Goal: Task Accomplishment & Management: Use online tool/utility

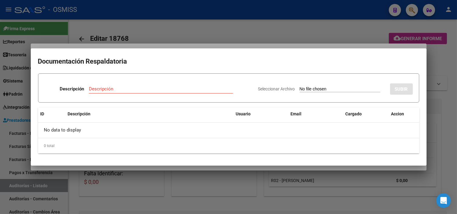
scroll to position [4, 0]
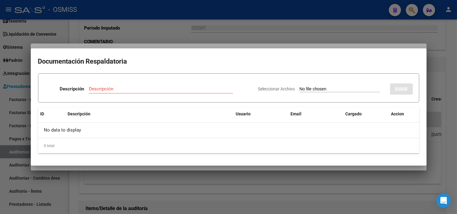
click at [320, 89] on input "Seleccionar Archivo" at bounding box center [339, 89] width 81 height 6
type input "C:\fakepath\NC2070 MUNICIPALIDAD DE [PERSON_NAME] FC21811.pdf"
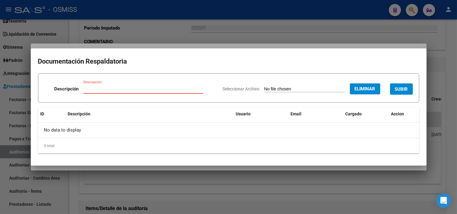
click at [133, 90] on input "Descripción" at bounding box center [143, 88] width 120 height 5
type input "NOTA DE CREDITO"
click at [399, 90] on span "SUBIR" at bounding box center [401, 88] width 13 height 5
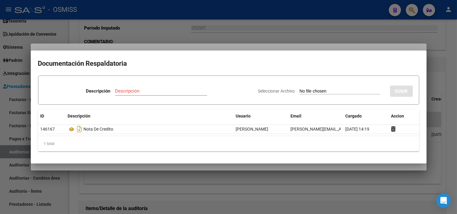
click at [0, 108] on div at bounding box center [228, 107] width 457 height 214
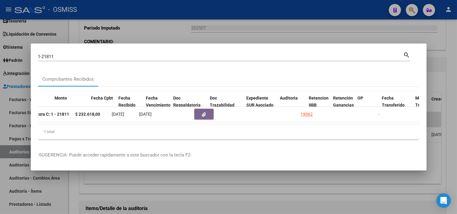
scroll to position [0, 238]
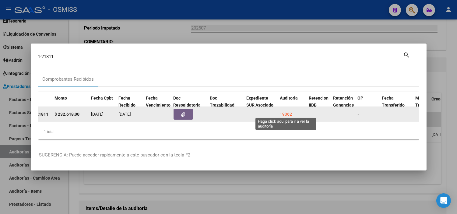
click at [286, 111] on div "19062" at bounding box center [286, 114] width 12 height 7
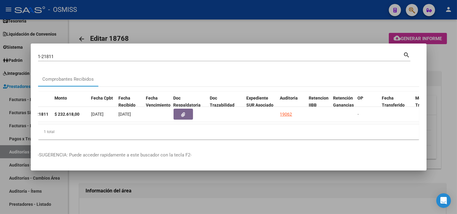
click at [268, 187] on div at bounding box center [228, 107] width 457 height 214
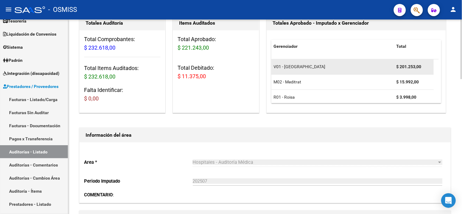
scroll to position [135, 0]
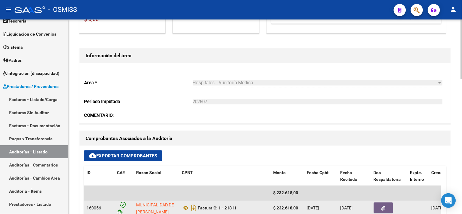
drag, startPoint x: 248, startPoint y: 205, endPoint x: 299, endPoint y: 200, distance: 51.4
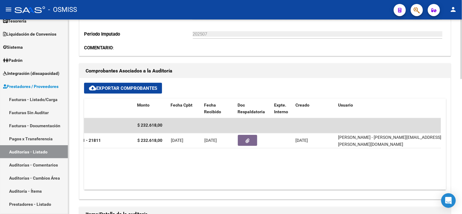
scroll to position [0, 152]
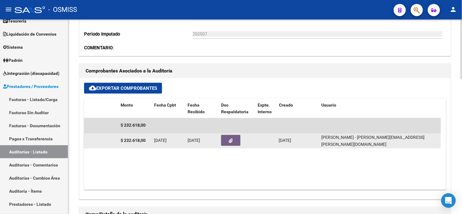
click at [224, 143] on button "button" at bounding box center [230, 140] width 19 height 11
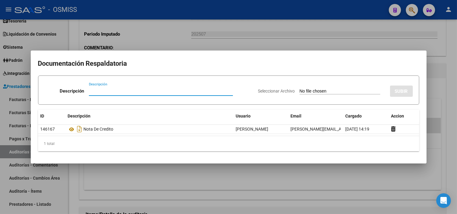
click at [215, 177] on div at bounding box center [228, 107] width 457 height 214
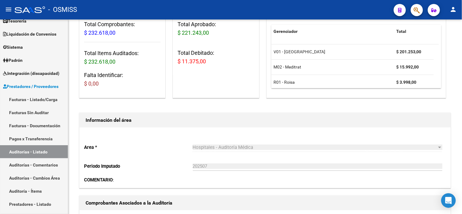
scroll to position [68, 0]
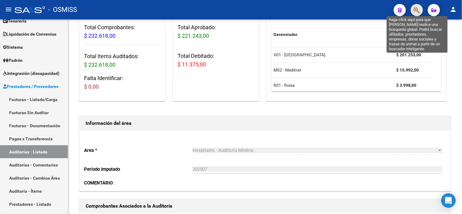
click at [419, 12] on icon "button" at bounding box center [417, 10] width 6 height 7
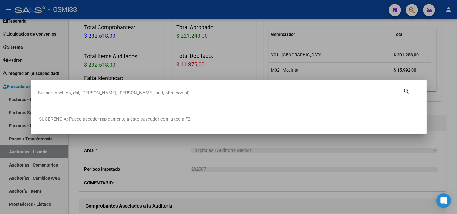
click at [157, 180] on div at bounding box center [228, 107] width 457 height 214
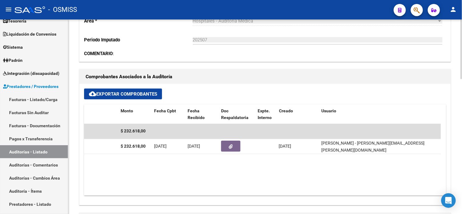
scroll to position [203, 0]
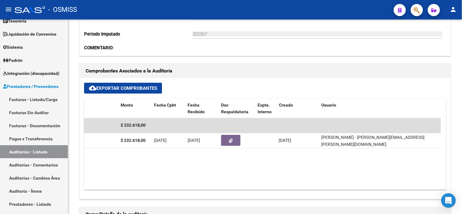
click at [412, 12] on button "button" at bounding box center [417, 10] width 12 height 12
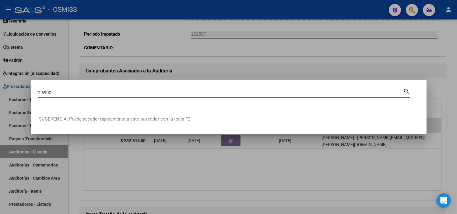
type input "1-6900"
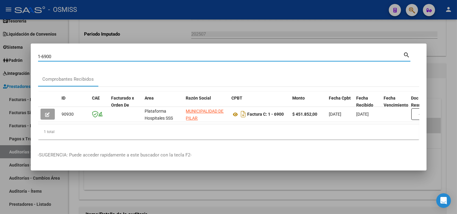
click at [0, 107] on div at bounding box center [228, 107] width 457 height 214
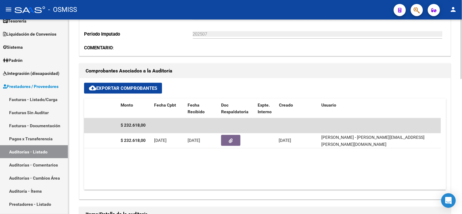
drag, startPoint x: 314, startPoint y: 191, endPoint x: 309, endPoint y: 192, distance: 5.0
click at [309, 192] on div "cloud_download Exportar Comprobantes ID CAE Razon Social CPBT Monto Fecha Cpbt …" at bounding box center [264, 138] width 371 height 121
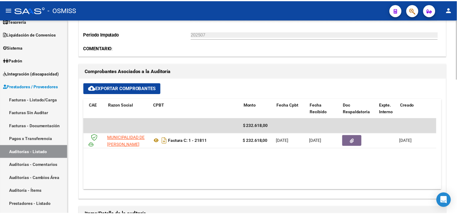
scroll to position [0, 27]
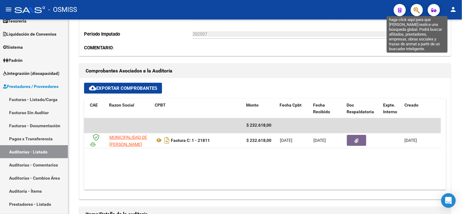
click at [415, 11] on icon "button" at bounding box center [417, 10] width 6 height 7
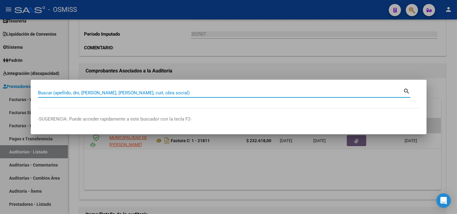
paste input "3-6900"
type input "3-6900"
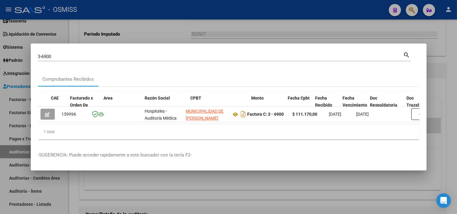
scroll to position [0, 57]
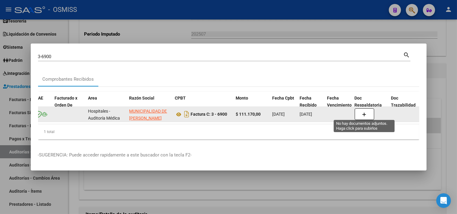
click at [370, 117] on button "button" at bounding box center [364, 114] width 19 height 12
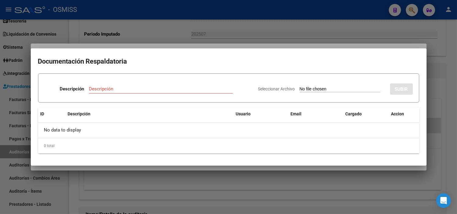
click at [299, 89] on input "Seleccionar Archivo" at bounding box center [339, 89] width 81 height 6
type input "C:\fakepath\NC695 MUNICIPALIDAD DE [PERSON_NAME] FC 6900.pdf"
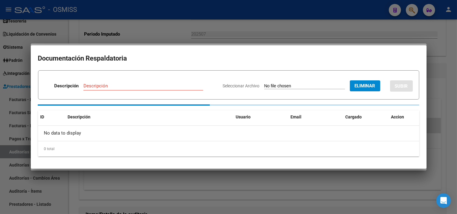
click at [113, 87] on input "Descripción" at bounding box center [143, 85] width 120 height 5
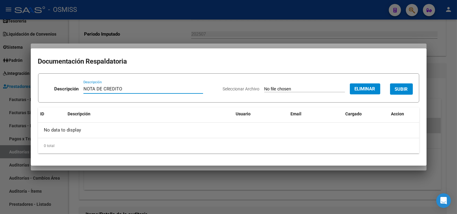
type input "NOTA DE CREDITO"
click at [404, 85] on button "SUBIR" at bounding box center [401, 88] width 23 height 11
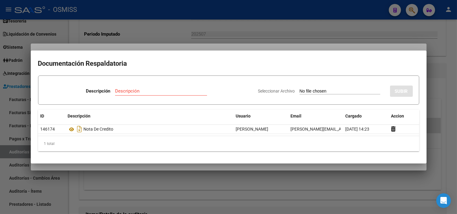
click at [130, 22] on div at bounding box center [228, 107] width 457 height 214
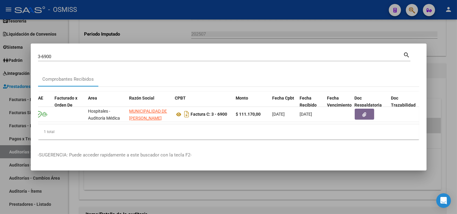
click at [63, 54] on input "3-6900" at bounding box center [220, 56] width 365 height 5
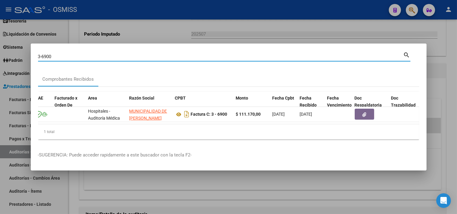
click at [63, 54] on input "3-6900" at bounding box center [220, 56] width 365 height 5
paste input "4-8756"
type input "4-8756"
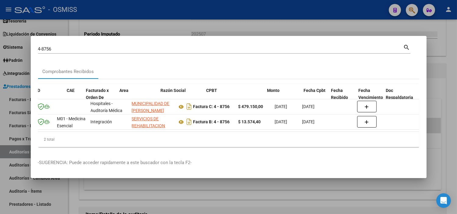
scroll to position [0, 81]
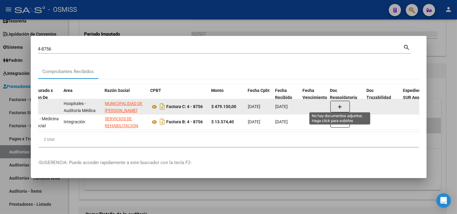
click at [335, 107] on button "button" at bounding box center [339, 107] width 19 height 12
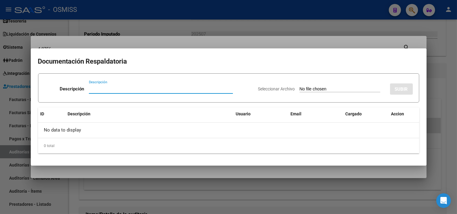
click at [317, 90] on input "Seleccionar Archivo" at bounding box center [339, 89] width 81 height 6
type input "C:\fakepath\NC 638 MUNICIPALIDAD DE [PERSON_NAME] FC8756.pdf"
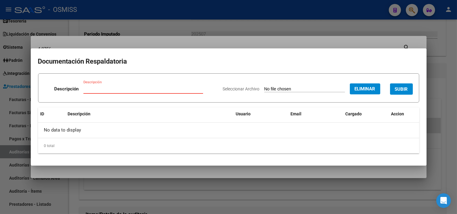
click at [116, 90] on input "Descripción" at bounding box center [143, 88] width 120 height 5
type input "NOTA DE CREDITO"
click at [402, 86] on span "SUBIR" at bounding box center [401, 88] width 13 height 5
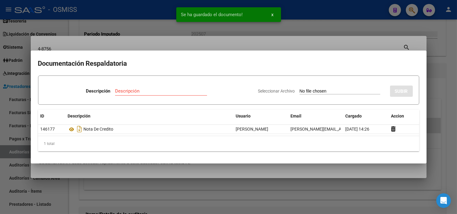
click at [331, 43] on div at bounding box center [228, 107] width 457 height 214
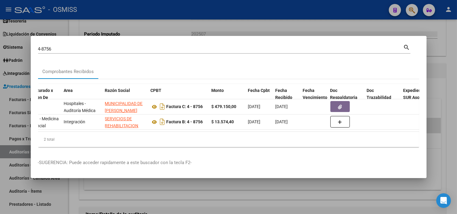
click at [58, 47] on input "4-8756" at bounding box center [220, 48] width 365 height 5
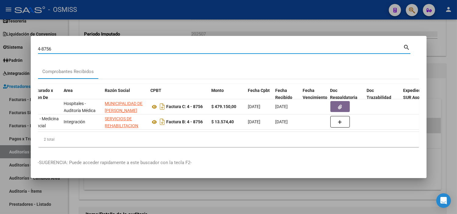
click at [57, 47] on input "4-8756" at bounding box center [220, 48] width 365 height 5
paste input "5-5721"
type input "5-5721"
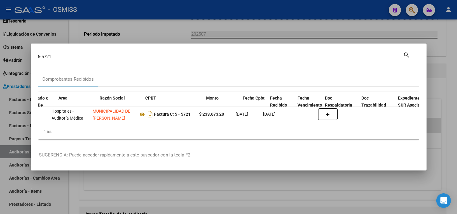
scroll to position [0, 95]
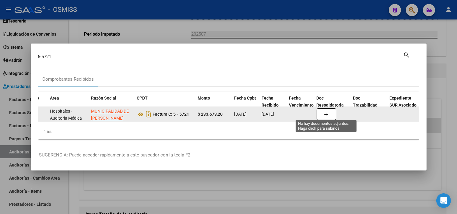
click at [322, 114] on button "button" at bounding box center [325, 114] width 19 height 12
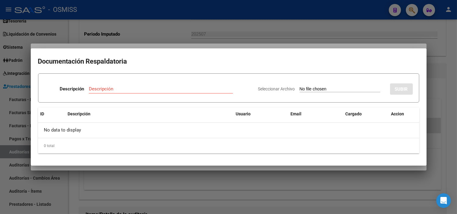
click at [316, 91] on input "Seleccionar Archivo" at bounding box center [339, 89] width 81 height 6
click at [169, 22] on div at bounding box center [228, 107] width 457 height 214
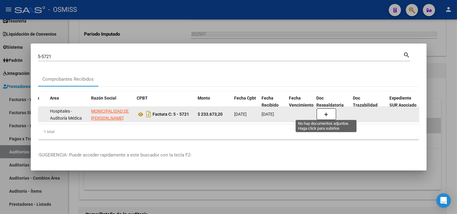
click at [327, 112] on icon "button" at bounding box center [326, 114] width 4 height 5
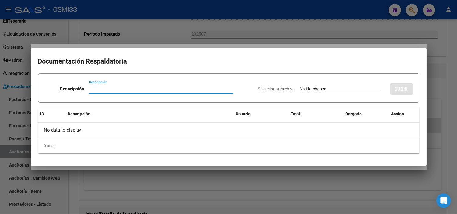
click at [338, 89] on input "Seleccionar Archivo" at bounding box center [339, 89] width 81 height 6
type input "C:\fakepath\NC539 MUNICIPALIDAD DE [PERSON_NAME] FC5721.pdf"
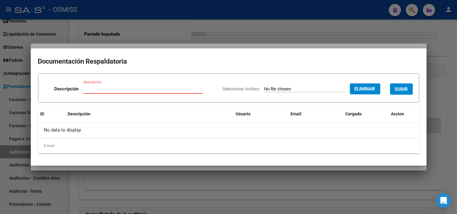
click at [89, 91] on input "Descripción" at bounding box center [143, 88] width 120 height 5
type input "NOTA DE CREDITO"
click at [403, 88] on span "SUBIR" at bounding box center [401, 88] width 13 height 5
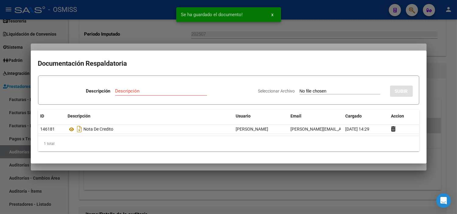
click at [159, 196] on div at bounding box center [228, 107] width 457 height 214
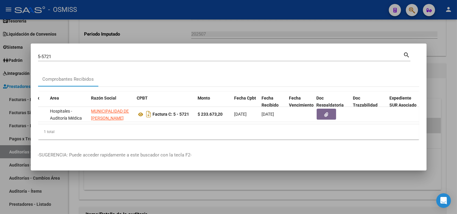
drag, startPoint x: 160, startPoint y: 127, endPoint x: 166, endPoint y: 127, distance: 5.8
click at [166, 127] on div "1 total" at bounding box center [228, 131] width 381 height 15
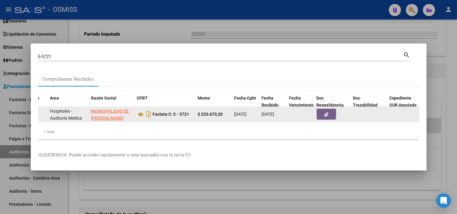
click at [320, 113] on button "button" at bounding box center [325, 114] width 19 height 11
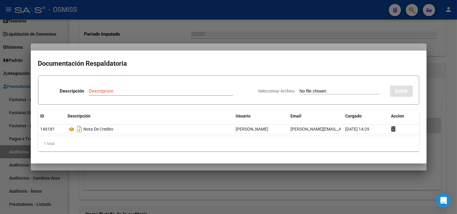
click at [223, 198] on div at bounding box center [228, 107] width 457 height 214
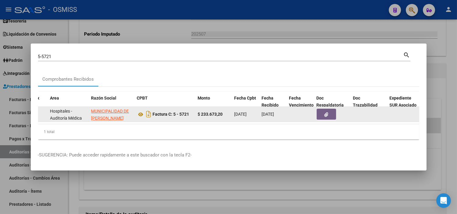
click at [337, 107] on datatable-body-cell at bounding box center [332, 114] width 37 height 15
click at [323, 114] on button "button" at bounding box center [325, 114] width 19 height 11
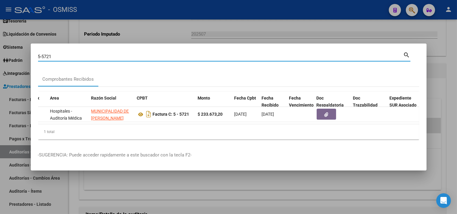
drag, startPoint x: 46, startPoint y: 55, endPoint x: 0, endPoint y: 58, distance: 45.4
click at [1, 58] on div "5-5721 Buscar (apellido, dni, cuil, nro traspaso, cuit, obra social) search Com…" at bounding box center [228, 107] width 457 height 214
paste input "6-5322"
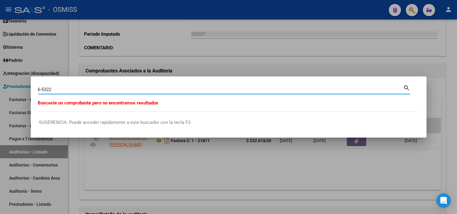
click at [46, 89] on input "6-5322" at bounding box center [220, 89] width 365 height 5
type input "6-5222"
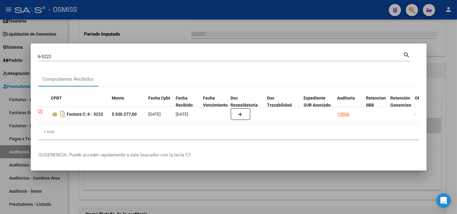
scroll to position [0, 167]
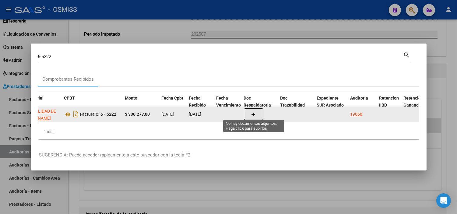
click at [257, 111] on button "button" at bounding box center [253, 114] width 19 height 12
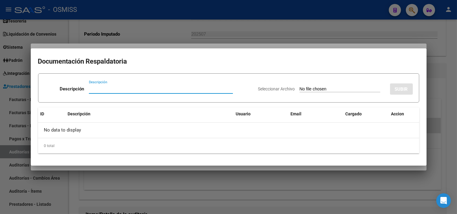
click at [338, 89] on input "Seleccionar Archivo" at bounding box center [339, 89] width 81 height 6
click at [300, 89] on input "Seleccionar Archivo" at bounding box center [339, 89] width 81 height 6
type input "C:\fakepath\NC 539 MUNICIPALIDAD [PERSON_NAME] FC5721.pdf"
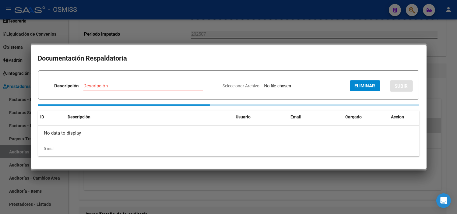
click at [104, 86] on input "Descripción" at bounding box center [143, 85] width 120 height 5
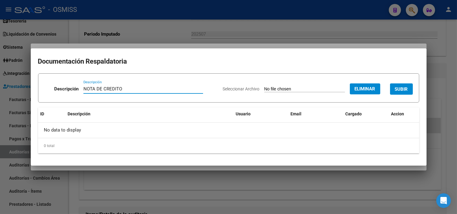
type input "NOTA DE CREDITO"
click at [404, 93] on button "SUBIR" at bounding box center [401, 88] width 23 height 11
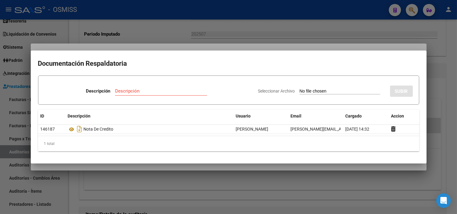
click at [181, 182] on div at bounding box center [228, 107] width 457 height 214
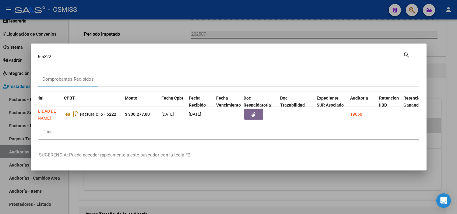
drag, startPoint x: 67, startPoint y: 51, endPoint x: 39, endPoint y: 54, distance: 28.5
click at [39, 54] on div "6-5222 Buscar (apellido, dni, [PERSON_NAME], [PERSON_NAME], cuit, obra social)" at bounding box center [220, 56] width 365 height 9
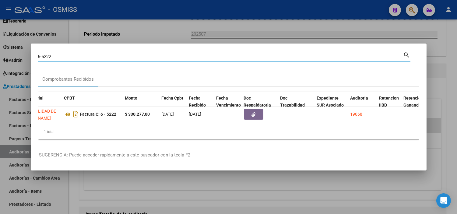
drag, startPoint x: 53, startPoint y: 54, endPoint x: 16, endPoint y: 60, distance: 37.5
click at [16, 60] on div "6-5222 Buscar (apellido, dni, cuil, nro traspaso, cuit, obra social) search Com…" at bounding box center [228, 107] width 457 height 214
paste input "7-3557"
type input "7-3557"
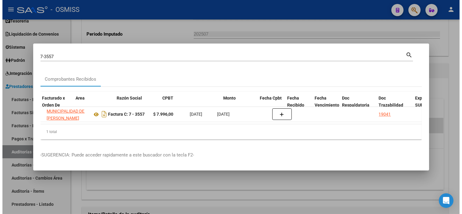
scroll to position [0, 143]
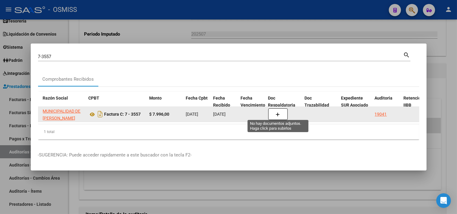
click at [279, 113] on icon "button" at bounding box center [278, 114] width 4 height 5
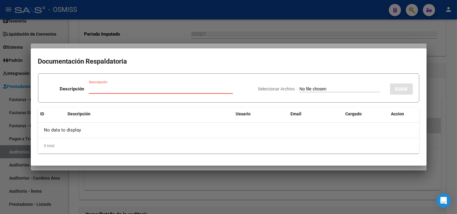
click at [320, 86] on div "Seleccionar Archivo SUBIR" at bounding box center [335, 88] width 155 height 19
click at [320, 87] on input "Seleccionar Archivo" at bounding box center [339, 89] width 81 height 6
type input "C:\fakepath\NC 165 MUNICIPALIDAD DE [PERSON_NAME] FC 3557.pdf"
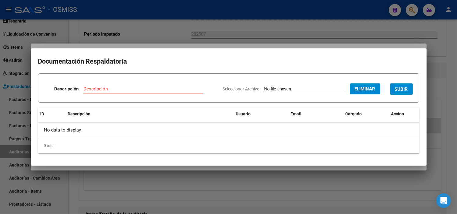
click at [135, 89] on input "Descripción" at bounding box center [143, 88] width 120 height 5
type input "NOTA DE CREDITO"
click at [397, 91] on span "SUBIR" at bounding box center [401, 88] width 13 height 5
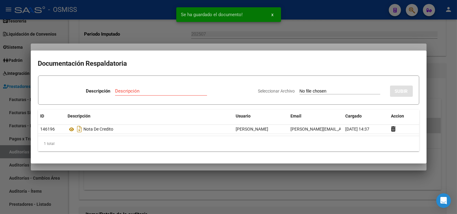
click at [101, 35] on div at bounding box center [228, 107] width 457 height 214
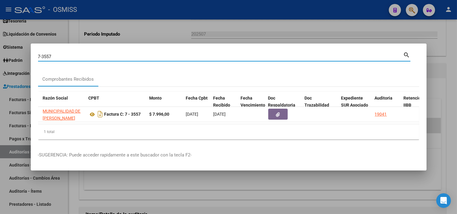
click at [66, 56] on input "7-3557" at bounding box center [220, 56] width 365 height 5
click at [65, 56] on input "7-3557" at bounding box center [220, 56] width 365 height 5
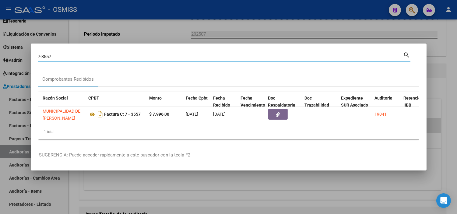
click at [65, 56] on input "7-3557" at bounding box center [220, 56] width 365 height 5
paste input "0153-00003541"
type input "0153-00003541"
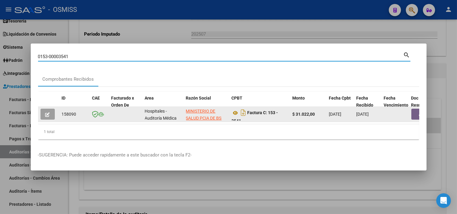
click at [414, 114] on button "button" at bounding box center [420, 114] width 19 height 11
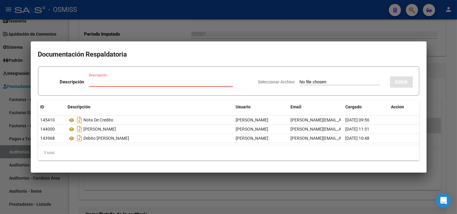
click at [332, 81] on input "Seleccionar Archivo" at bounding box center [339, 82] width 81 height 6
type input "C:\fakepath\FC 3541 HOSPITAL [PERSON_NAME] RC2042.pdf"
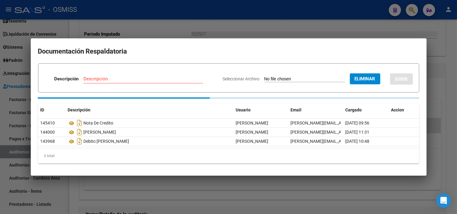
click at [138, 75] on div "Descripción" at bounding box center [143, 78] width 120 height 9
click at [130, 79] on input "Descripción" at bounding box center [143, 78] width 120 height 5
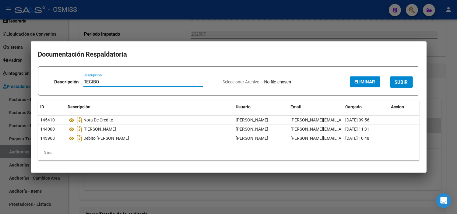
type input "RECIBO"
click at [403, 84] on span "SUBIR" at bounding box center [401, 81] width 13 height 5
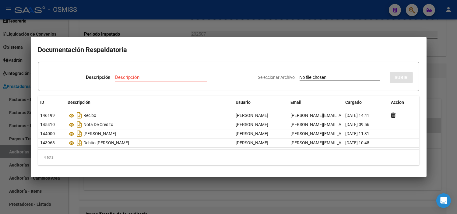
click at [87, 20] on div at bounding box center [228, 107] width 457 height 214
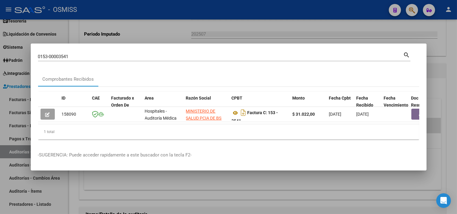
click at [87, 20] on div at bounding box center [228, 107] width 457 height 214
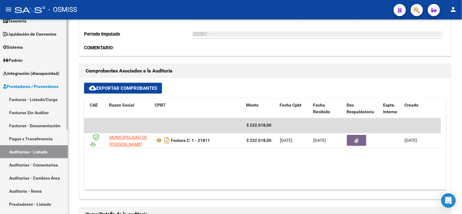
click at [47, 96] on link "Facturas - Listado/Carga" at bounding box center [34, 99] width 68 height 13
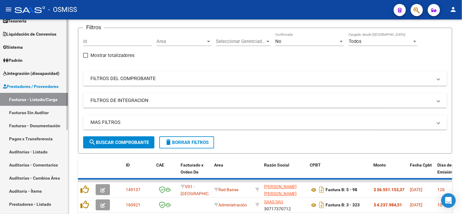
scroll to position [203, 0]
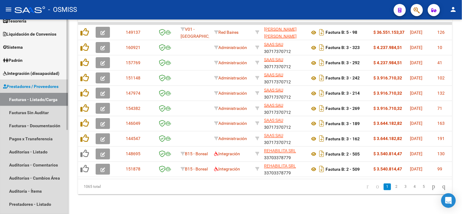
click at [53, 84] on span "Prestadores / Proveedores" at bounding box center [30, 86] width 55 height 7
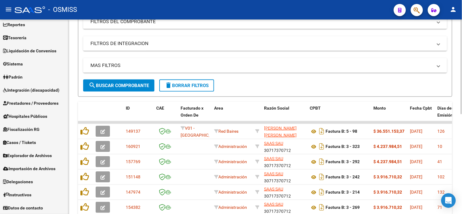
scroll to position [0, 0]
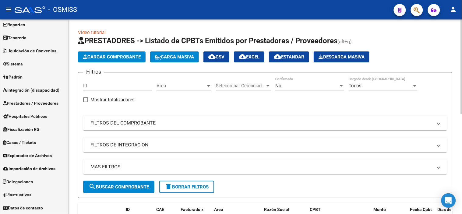
click at [187, 88] on span "Area" at bounding box center [180, 85] width 49 height 5
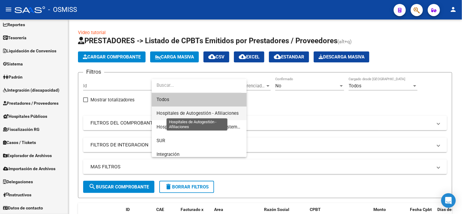
click at [195, 114] on span "Hospitales de Autogestión - Afiliaciones" at bounding box center [197, 112] width 82 height 5
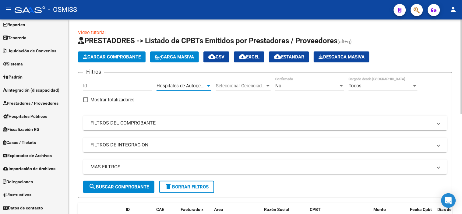
click at [140, 181] on button "search Buscar Comprobante" at bounding box center [118, 187] width 71 height 12
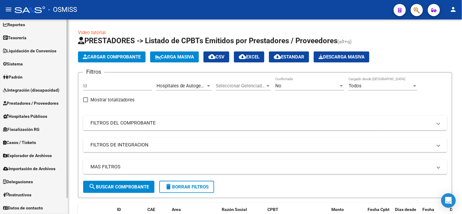
click at [34, 106] on span "Prestadores / Proveedores" at bounding box center [30, 103] width 55 height 7
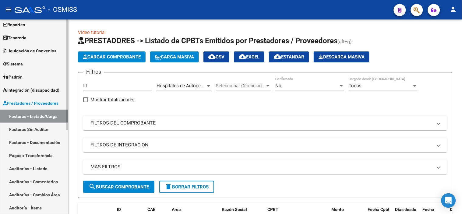
click at [30, 166] on link "Auditorías - Listado" at bounding box center [34, 168] width 68 height 13
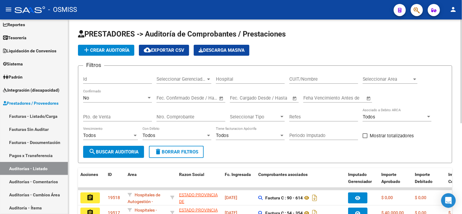
click at [363, 85] on div "Seleccionar Area Seleccionar Area" at bounding box center [389, 80] width 55 height 19
click at [368, 81] on span "Seleccionar Area" at bounding box center [386, 78] width 49 height 5
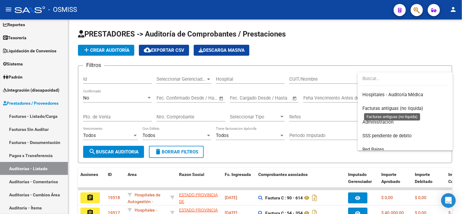
scroll to position [169, 0]
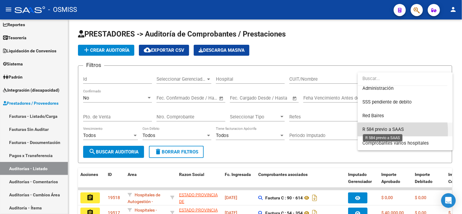
click at [380, 131] on span "R 584 previo a SAAS" at bounding box center [382, 129] width 41 height 5
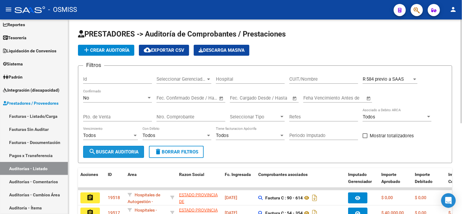
click at [120, 148] on button "search Buscar Auditoria" at bounding box center [113, 152] width 61 height 12
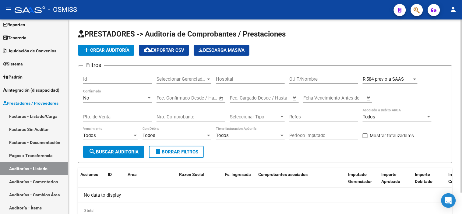
click at [102, 100] on div "No" at bounding box center [114, 97] width 63 height 5
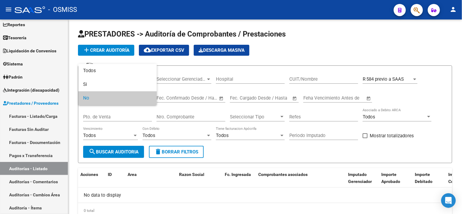
click at [23, 38] on div at bounding box center [231, 107] width 462 height 214
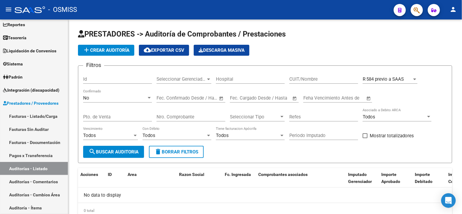
click at [23, 38] on span "Tesorería" at bounding box center [14, 37] width 23 height 7
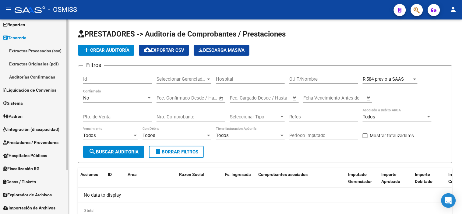
click at [44, 75] on link "Auditorías Confirmadas" at bounding box center [34, 76] width 68 height 13
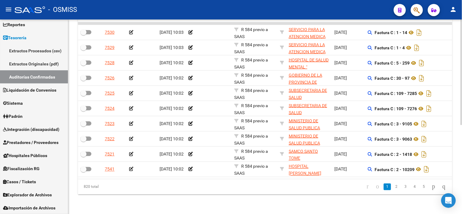
scroll to position [163, 0]
click at [441, 185] on icon "go to last page" at bounding box center [443, 186] width 5 height 7
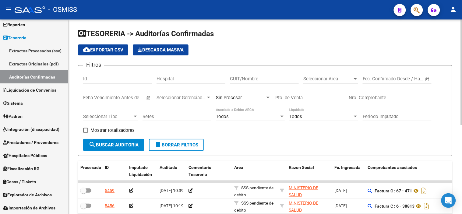
scroll to position [0, 0]
click at [315, 77] on span "Seleccionar Area" at bounding box center [327, 78] width 49 height 5
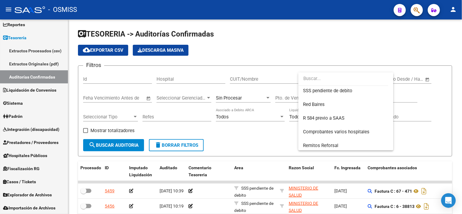
scroll to position [182, 0]
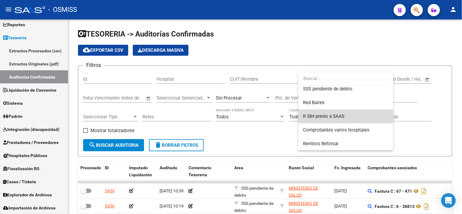
click at [359, 119] on span "R 584 previo a SAAS" at bounding box center [345, 117] width 85 height 14
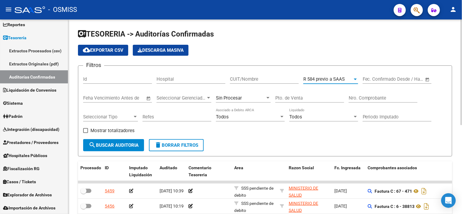
click at [113, 148] on span "search Buscar Auditoria" at bounding box center [114, 144] width 50 height 5
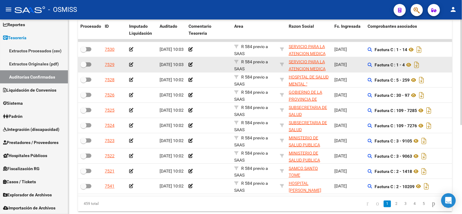
scroll to position [130, 0]
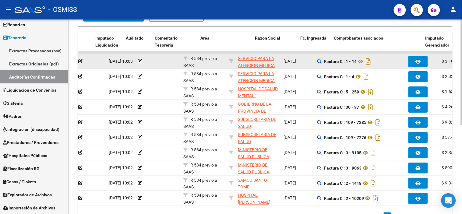
drag, startPoint x: 400, startPoint y: 63, endPoint x: 416, endPoint y: 61, distance: 16.3
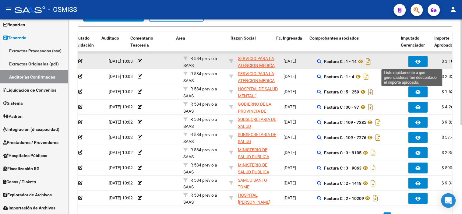
scroll to position [0, 58]
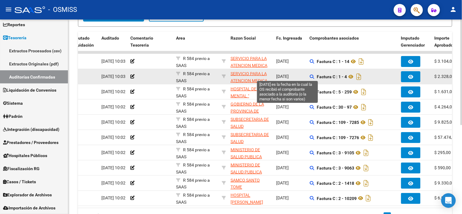
drag, startPoint x: 416, startPoint y: 61, endPoint x: 294, endPoint y: 77, distance: 122.8
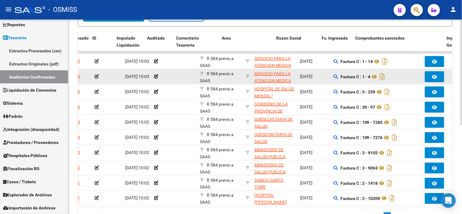
scroll to position [0, 0]
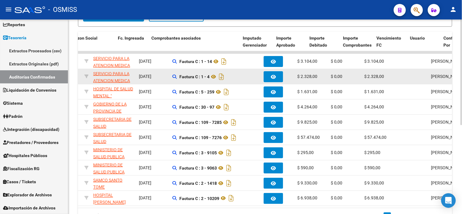
drag, startPoint x: 156, startPoint y: 80, endPoint x: 186, endPoint y: 76, distance: 29.7
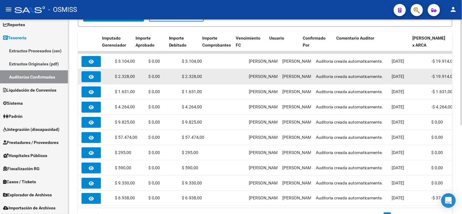
drag, startPoint x: 212, startPoint y: 73, endPoint x: 241, endPoint y: 71, distance: 29.0
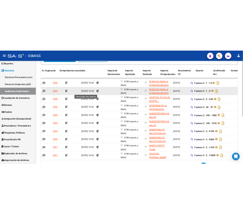
scroll to position [0, 0]
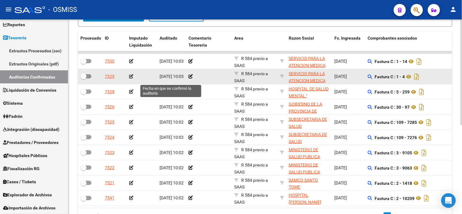
drag, startPoint x: 241, startPoint y: 71, endPoint x: 163, endPoint y: 78, distance: 78.5
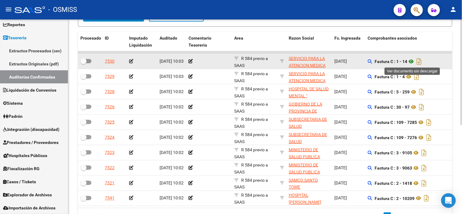
click at [413, 63] on icon at bounding box center [411, 61] width 8 height 7
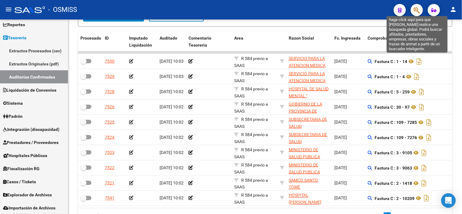
click at [418, 13] on icon "button" at bounding box center [417, 10] width 6 height 7
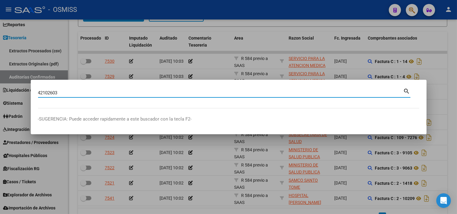
type input "42102603"
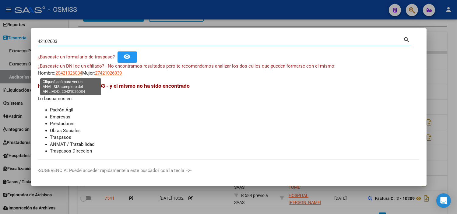
click at [75, 73] on span "20421026034" at bounding box center [69, 72] width 27 height 5
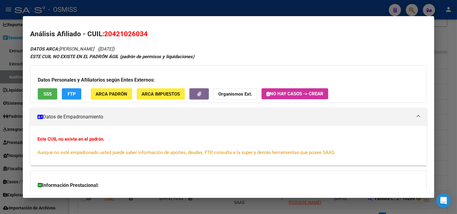
click at [9, 29] on div at bounding box center [228, 107] width 457 height 214
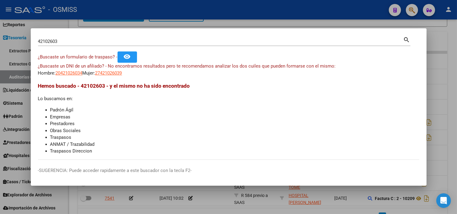
click at [0, 53] on div at bounding box center [228, 107] width 457 height 214
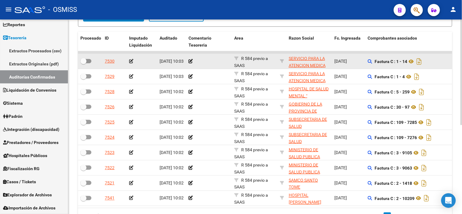
click at [132, 60] on icon at bounding box center [131, 61] width 4 height 4
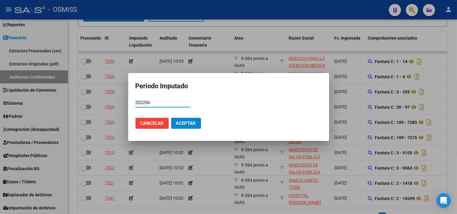
type input "202206"
click at [181, 122] on span "Aceptar" at bounding box center [186, 123] width 20 height 5
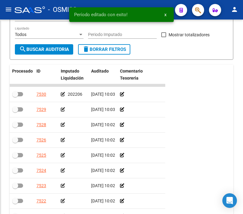
scroll to position [95, 0]
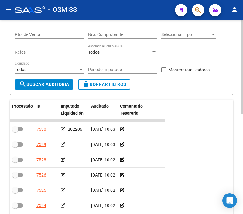
click at [194, 171] on div "Procesado ID Imputado Liquidación Auditado Comentario Tesoreria Area Razon Soci…" at bounding box center [122, 196] width 224 height 192
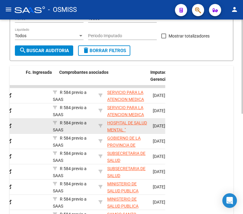
scroll to position [0, 388]
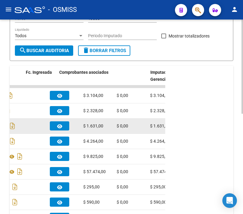
drag, startPoint x: 82, startPoint y: 133, endPoint x: 134, endPoint y: 129, distance: 52.5
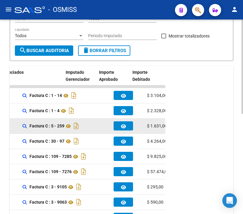
drag, startPoint x: 86, startPoint y: 130, endPoint x: 53, endPoint y: 125, distance: 33.4
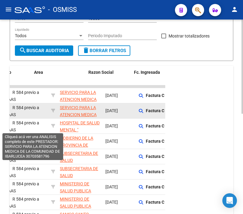
drag, startPoint x: 70, startPoint y: 105, endPoint x: 36, endPoint y: 107, distance: 34.1
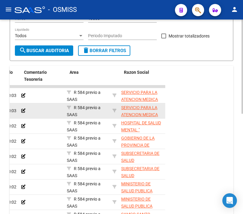
drag, startPoint x: 39, startPoint y: 109, endPoint x: 50, endPoint y: 108, distance: 11.0
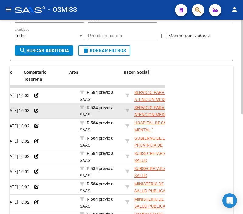
drag, startPoint x: 31, startPoint y: 113, endPoint x: 13, endPoint y: 114, distance: 18.3
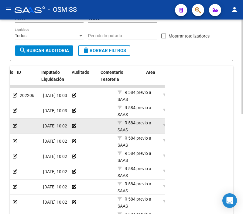
scroll to position [0, 0]
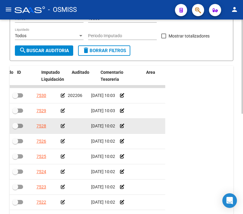
drag, startPoint x: 77, startPoint y: 117, endPoint x: 53, endPoint y: 118, distance: 24.4
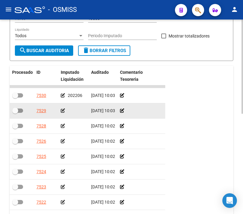
drag, startPoint x: 65, startPoint y: 108, endPoint x: 61, endPoint y: 110, distance: 4.1
click at [62, 109] on div at bounding box center [74, 110] width 26 height 7
click at [61, 110] on icon at bounding box center [63, 110] width 4 height 4
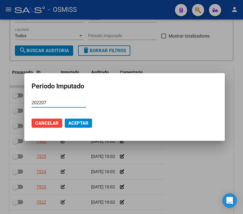
type input "202207"
click at [72, 125] on span "Aceptar" at bounding box center [78, 122] width 20 height 5
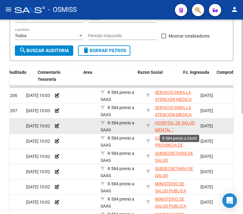
scroll to position [0, 91]
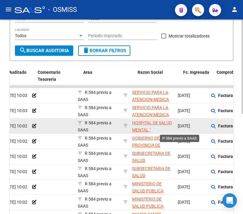
drag, startPoint x: 154, startPoint y: 129, endPoint x: 173, endPoint y: 124, distance: 20.4
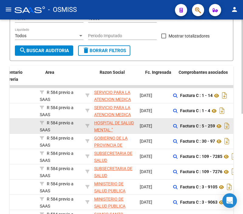
drag, startPoint x: 187, startPoint y: 122, endPoint x: 196, endPoint y: 121, distance: 8.3
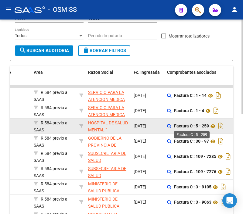
click at [195, 124] on strong "Factura C : 5 - 259" at bounding box center [191, 126] width 35 height 5
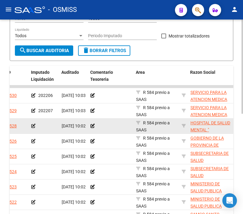
scroll to position [0, 0]
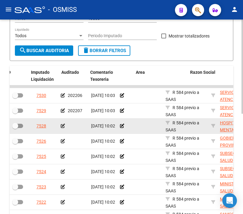
drag, startPoint x: 195, startPoint y: 124, endPoint x: 164, endPoint y: 120, distance: 31.1
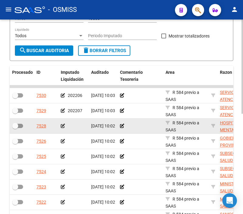
click at [64, 124] on icon at bounding box center [63, 126] width 4 height 4
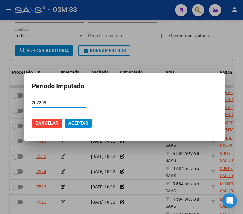
type input "202209"
click at [86, 122] on span "Aceptar" at bounding box center [78, 122] width 20 height 5
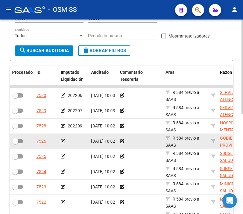
click at [145, 143] on div at bounding box center [140, 141] width 41 height 7
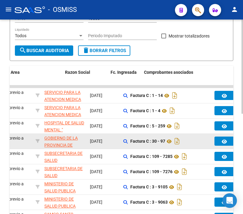
drag, startPoint x: 145, startPoint y: 143, endPoint x: 168, endPoint y: 144, distance: 22.8
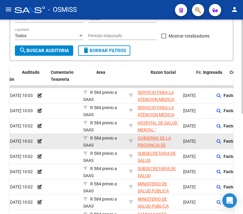
scroll to position [0, 30]
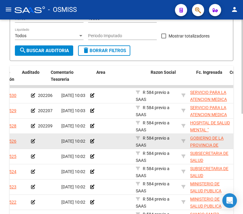
drag, startPoint x: 180, startPoint y: 144, endPoint x: 147, endPoint y: 148, distance: 32.8
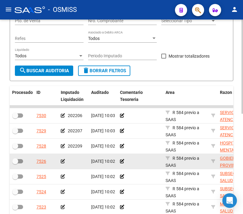
scroll to position [95, 0]
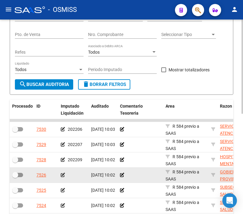
click at [62, 176] on icon at bounding box center [63, 175] width 4 height 4
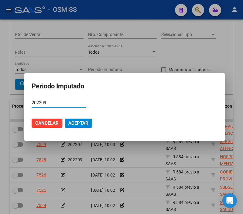
type input "202209"
click at [86, 123] on span "Aceptar" at bounding box center [78, 122] width 20 height 5
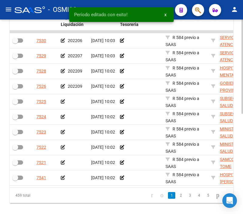
scroll to position [196, 0]
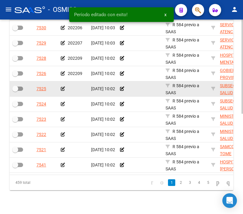
click at [71, 86] on div at bounding box center [74, 88] width 26 height 7
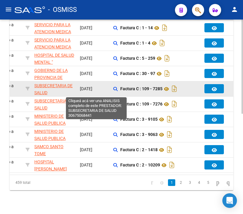
drag, startPoint x: 71, startPoint y: 86, endPoint x: 86, endPoint y: 88, distance: 15.6
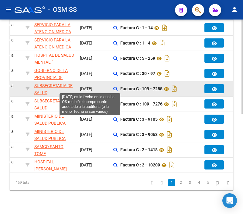
scroll to position [0, 190]
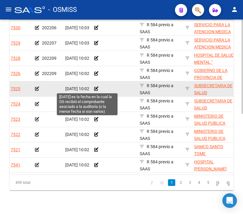
drag, startPoint x: 101, startPoint y: 91, endPoint x: 88, endPoint y: 89, distance: 13.1
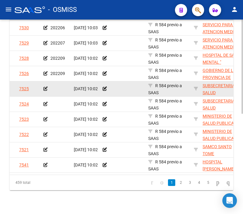
click at [44, 88] on icon at bounding box center [46, 88] width 4 height 4
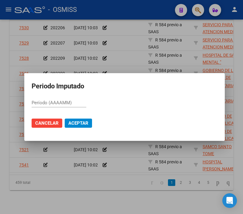
click at [67, 100] on input "Período (AAAAMM)" at bounding box center [59, 102] width 55 height 5
type input "202209"
click at [74, 124] on span "Aceptar" at bounding box center [78, 122] width 20 height 5
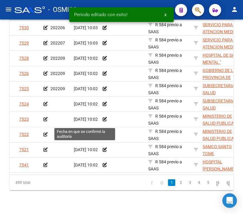
scroll to position [0, 0]
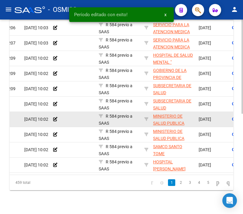
drag, startPoint x: 74, startPoint y: 124, endPoint x: 98, endPoint y: 120, distance: 24.0
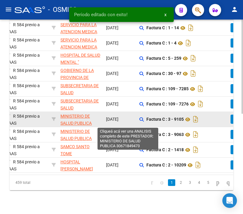
drag, startPoint x: 98, startPoint y: 120, endPoint x: 114, endPoint y: 121, distance: 15.8
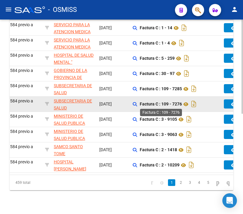
click at [174, 105] on strong "Factura C : 109 - 7276" at bounding box center [161, 104] width 42 height 5
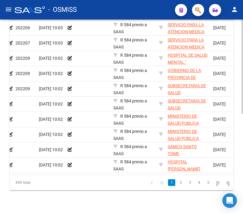
scroll to position [0, 32]
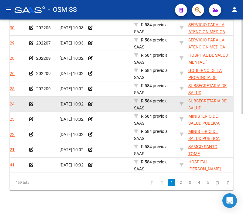
click at [29, 106] on icon at bounding box center [31, 104] width 4 height 4
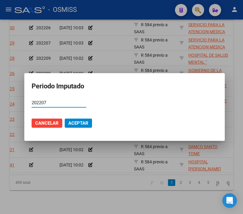
type input "202207"
click at [72, 128] on mat-dialog-actions "Cancelar Aceptar" at bounding box center [125, 123] width 186 height 21
click at [72, 125] on span "Aceptar" at bounding box center [78, 122] width 20 height 5
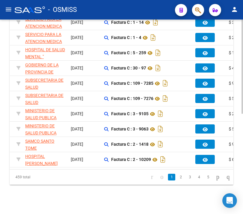
scroll to position [0, 45]
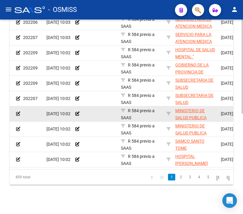
click at [16, 111] on icon at bounding box center [18, 113] width 4 height 4
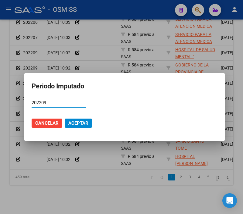
type input "202209"
click at [71, 126] on button "Aceptar" at bounding box center [78, 122] width 27 height 9
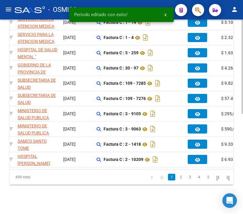
scroll to position [0, 226]
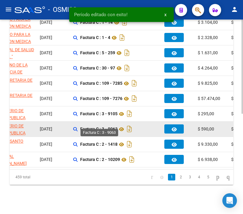
click at [110, 127] on strong "Factura C : 3 - 9063" at bounding box center [98, 129] width 37 height 5
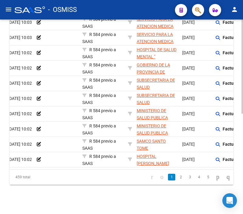
scroll to position [0, 44]
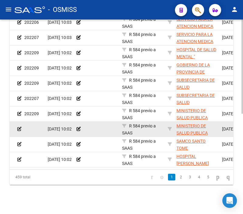
click at [19, 127] on icon at bounding box center [19, 129] width 4 height 4
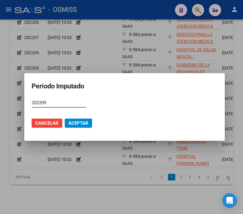
type input "202209"
click at [89, 122] on button "Aceptar" at bounding box center [78, 122] width 27 height 9
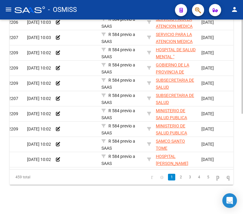
scroll to position [0, 0]
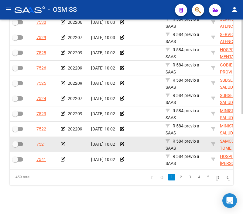
click at [62, 142] on icon at bounding box center [63, 144] width 4 height 4
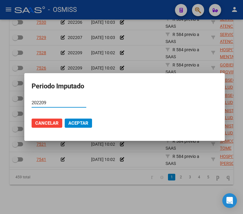
type input "202209"
click at [80, 124] on span "Aceptar" at bounding box center [78, 122] width 20 height 5
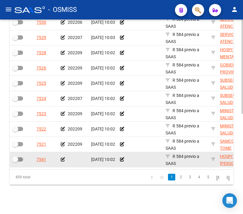
click at [64, 157] on icon at bounding box center [63, 159] width 4 height 4
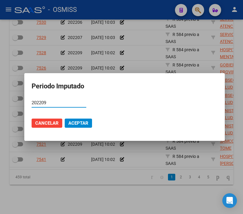
type input "202209"
click at [80, 121] on span "Aceptar" at bounding box center [78, 122] width 20 height 5
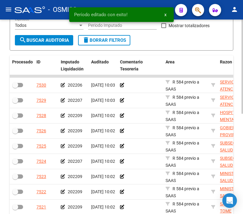
scroll to position [173, 0]
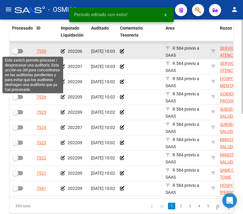
click at [20, 52] on span at bounding box center [17, 51] width 11 height 4
click at [15, 53] on input "checkbox" at bounding box center [15, 53] width 0 height 0
checkbox input "true"
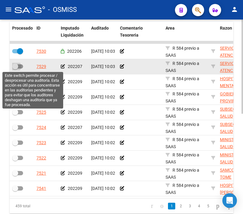
click at [20, 65] on span at bounding box center [17, 66] width 11 height 4
click at [15, 68] on input "checkbox" at bounding box center [15, 68] width 0 height 0
checkbox input "true"
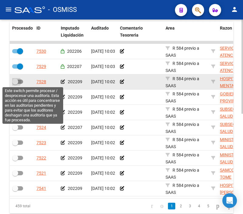
click at [20, 79] on span at bounding box center [17, 81] width 11 height 4
click at [15, 84] on input "checkbox" at bounding box center [15, 84] width 0 height 0
checkbox input "true"
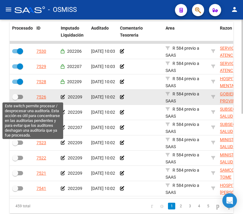
click at [19, 96] on span at bounding box center [17, 97] width 11 height 4
click at [15, 99] on input "checkbox" at bounding box center [15, 99] width 0 height 0
checkbox input "true"
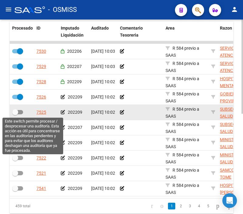
click at [20, 110] on span at bounding box center [17, 112] width 11 height 4
click at [15, 114] on input "checkbox" at bounding box center [15, 114] width 0 height 0
checkbox input "true"
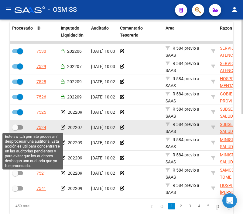
click at [20, 125] on span at bounding box center [17, 127] width 11 height 4
click at [15, 129] on input "checkbox" at bounding box center [15, 129] width 0 height 0
checkbox input "true"
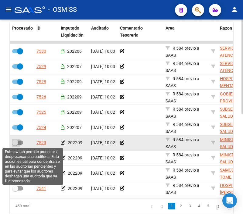
click at [22, 139] on label at bounding box center [17, 142] width 11 height 7
click at [15, 145] on input "checkbox" at bounding box center [15, 145] width 0 height 0
checkbox input "true"
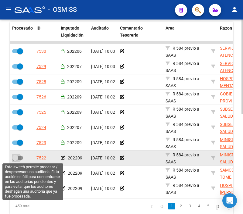
click at [20, 154] on label at bounding box center [17, 157] width 11 height 7
click at [15, 160] on input "checkbox" at bounding box center [15, 160] width 0 height 0
checkbox input "true"
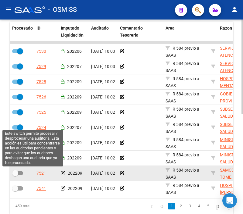
click at [22, 171] on span at bounding box center [17, 173] width 11 height 4
click at [15, 175] on input "checkbox" at bounding box center [15, 175] width 0 height 0
checkbox input "true"
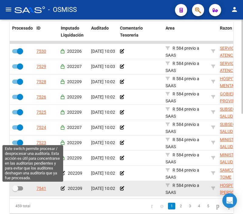
click at [19, 184] on label at bounding box center [17, 187] width 11 height 7
click at [15, 190] on input "checkbox" at bounding box center [15, 190] width 0 height 0
checkbox input "true"
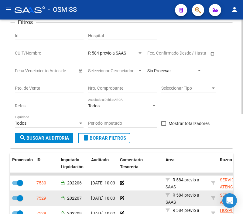
scroll to position [37, 0]
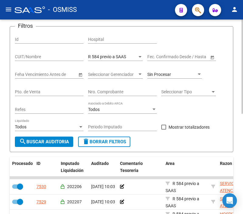
click at [47, 145] on button "search Buscar Auditoria" at bounding box center [44, 141] width 58 height 10
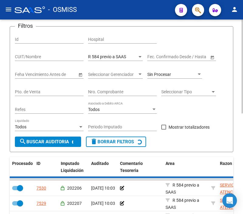
checkbox input "false"
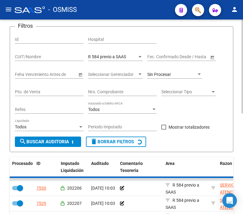
checkbox input "false"
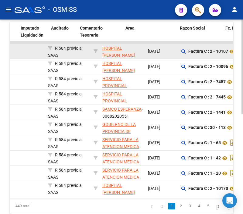
scroll to position [0, 0]
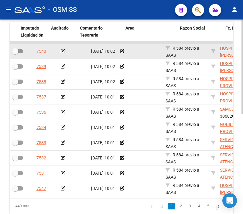
drag, startPoint x: 152, startPoint y: 51, endPoint x: 101, endPoint y: 50, distance: 51.1
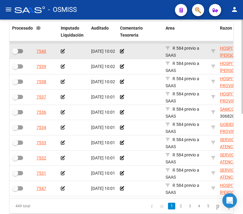
click at [61, 51] on icon at bounding box center [63, 51] width 4 height 4
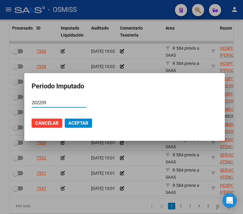
type input "202209"
click at [73, 124] on span "Aceptar" at bounding box center [78, 122] width 20 height 5
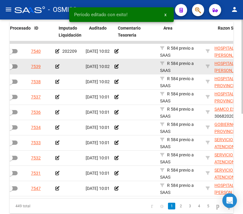
drag, startPoint x: 85, startPoint y: 69, endPoint x: 102, endPoint y: 65, distance: 17.6
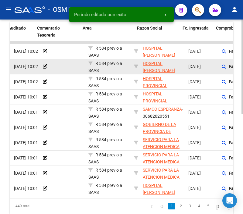
drag, startPoint x: 126, startPoint y: 66, endPoint x: 147, endPoint y: 66, distance: 21.0
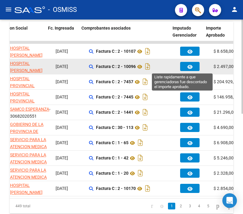
drag, startPoint x: 147, startPoint y: 66, endPoint x: 182, endPoint y: 68, distance: 34.4
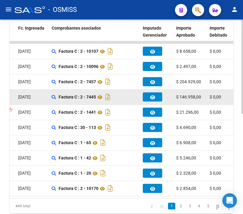
click at [141, 92] on datatable-body-cell at bounding box center [157, 96] width 33 height 15
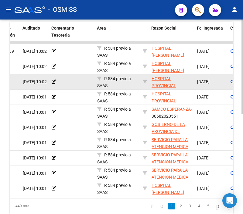
drag, startPoint x: 135, startPoint y: 86, endPoint x: 110, endPoint y: 88, distance: 26.0
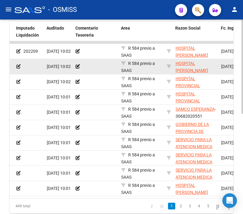
click at [17, 68] on icon at bounding box center [18, 66] width 4 height 4
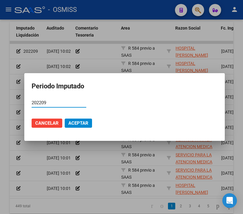
type input "202209"
click at [75, 121] on span "Aceptar" at bounding box center [78, 122] width 20 height 5
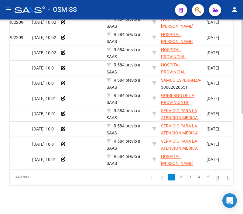
scroll to position [0, 0]
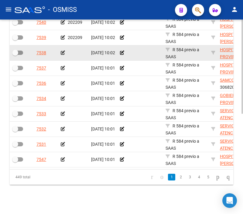
click at [62, 51] on icon at bounding box center [63, 53] width 4 height 4
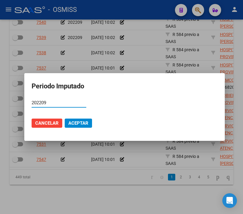
type input "202209"
drag, startPoint x: 69, startPoint y: 116, endPoint x: 68, endPoint y: 120, distance: 3.7
click at [68, 117] on mat-dialog-actions "Cancelar Aceptar" at bounding box center [125, 123] width 186 height 21
click at [68, 120] on span "Aceptar" at bounding box center [78, 122] width 20 height 5
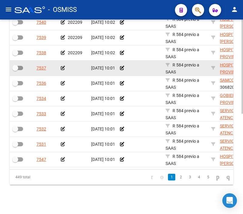
click at [61, 66] on icon at bounding box center [63, 68] width 4 height 4
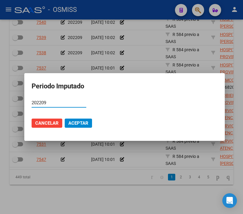
type input "202209"
click at [83, 126] on button "Aceptar" at bounding box center [78, 122] width 27 height 9
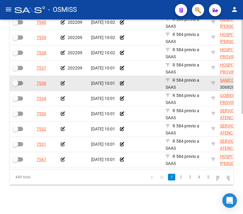
click at [61, 81] on icon at bounding box center [63, 83] width 4 height 4
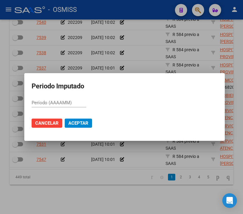
click at [79, 102] on input "Período (AAAAMM)" at bounding box center [59, 102] width 55 height 5
type input "202209"
click at [70, 123] on span "Aceptar" at bounding box center [78, 122] width 20 height 5
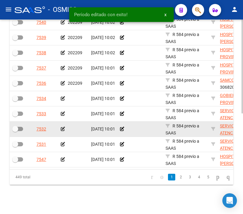
scroll to position [205, 0]
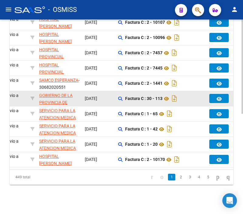
drag, startPoint x: 135, startPoint y: 86, endPoint x: 155, endPoint y: 89, distance: 20.3
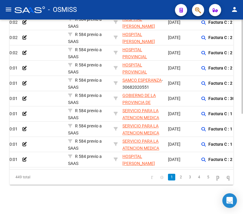
scroll to position [0, 20]
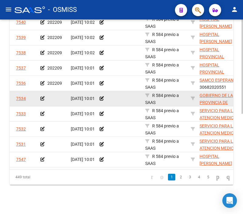
click at [41, 96] on icon at bounding box center [42, 98] width 4 height 4
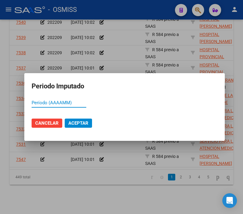
click at [209, 103] on form "Período (AAAAMM)" at bounding box center [125, 105] width 186 height 15
click at [56, 104] on input "Período (AAAAMM)" at bounding box center [59, 102] width 55 height 5
type input "202209"
click at [68, 124] on button "Aceptar" at bounding box center [78, 122] width 27 height 9
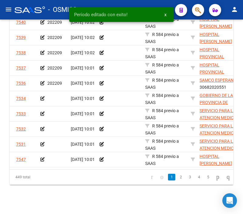
scroll to position [205, 0]
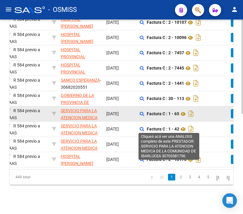
drag, startPoint x: 124, startPoint y: 113, endPoint x: 152, endPoint y: 113, distance: 28.0
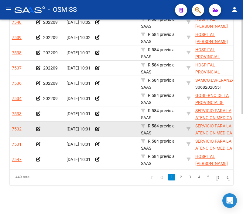
scroll to position [0, 0]
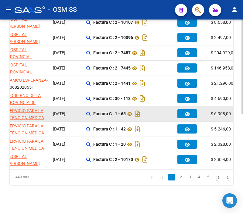
drag, startPoint x: 130, startPoint y: 120, endPoint x: 163, endPoint y: 117, distance: 33.3
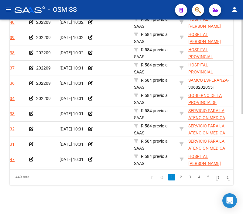
scroll to position [0, 5]
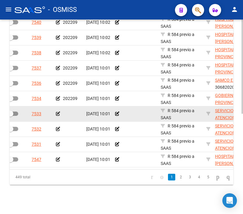
click at [57, 111] on icon at bounding box center [58, 113] width 4 height 4
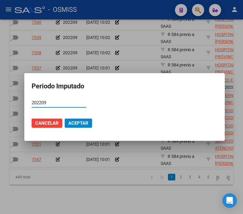
type input "202209"
click at [73, 123] on span "Aceptar" at bounding box center [78, 122] width 20 height 5
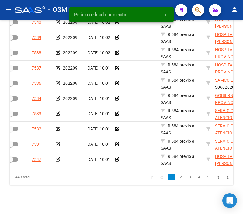
scroll to position [205, 0]
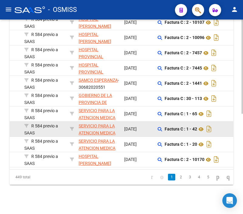
drag, startPoint x: 61, startPoint y: 130, endPoint x: 104, endPoint y: 126, distance: 43.1
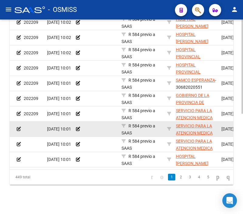
scroll to position [0, 0]
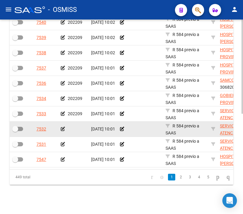
drag, startPoint x: 60, startPoint y: 120, endPoint x: 31, endPoint y: 127, distance: 30.2
click at [65, 125] on div at bounding box center [74, 128] width 26 height 7
click at [62, 127] on icon at bounding box center [63, 129] width 4 height 4
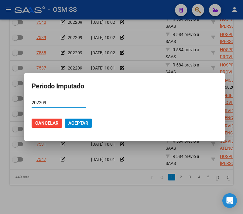
type input "202209"
click at [78, 124] on span "Aceptar" at bounding box center [78, 122] width 20 height 5
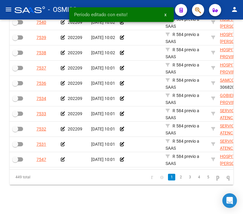
scroll to position [205, 0]
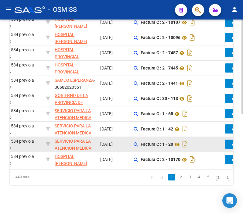
drag, startPoint x: 131, startPoint y: 143, endPoint x: 157, endPoint y: 147, distance: 26.8
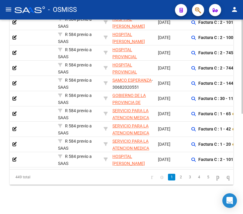
scroll to position [0, 0]
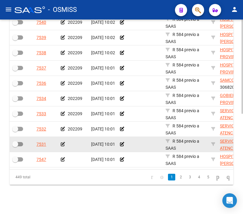
click at [61, 142] on icon at bounding box center [63, 144] width 4 height 4
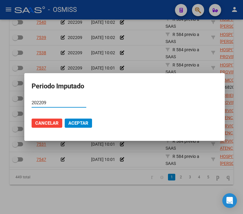
type input "202209"
click at [72, 123] on span "Aceptar" at bounding box center [78, 122] width 20 height 5
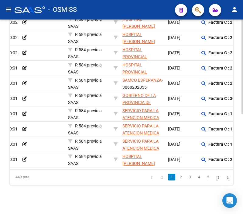
scroll to position [0, 40]
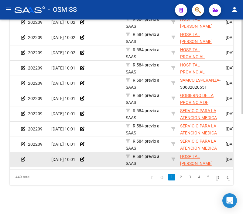
click at [23, 157] on icon at bounding box center [23, 159] width 4 height 4
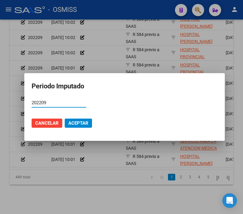
type input "202209"
click at [80, 129] on mat-dialog-actions "Cancelar Aceptar" at bounding box center [125, 123] width 186 height 21
click at [77, 122] on span "Aceptar" at bounding box center [78, 122] width 20 height 5
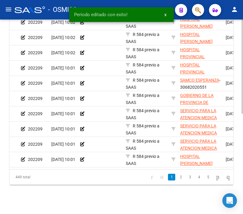
scroll to position [0, 0]
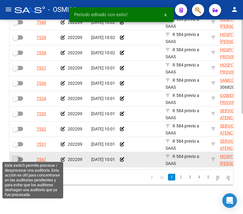
click at [18, 156] on span at bounding box center [15, 159] width 6 height 6
click at [15, 161] on input "checkbox" at bounding box center [15, 161] width 0 height 0
checkbox input "true"
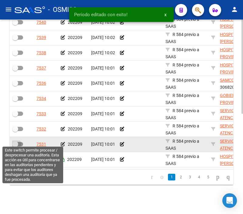
click at [17, 141] on span at bounding box center [15, 144] width 6 height 6
click at [15, 146] on input "checkbox" at bounding box center [15, 146] width 0 height 0
checkbox input "true"
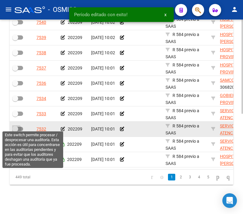
click at [19, 125] on label at bounding box center [17, 128] width 11 height 7
click at [15, 131] on input "checkbox" at bounding box center [15, 131] width 0 height 0
checkbox input "true"
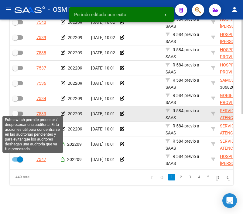
click at [19, 111] on span at bounding box center [17, 113] width 11 height 4
click at [15, 116] on input "checkbox" at bounding box center [15, 116] width 0 height 0
checkbox input "true"
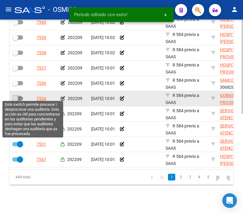
click at [21, 96] on span at bounding box center [17, 98] width 11 height 4
click at [15, 100] on input "checkbox" at bounding box center [15, 100] width 0 height 0
checkbox input "true"
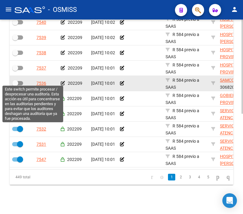
click at [18, 81] on span at bounding box center [17, 83] width 11 height 4
click at [15, 85] on input "checkbox" at bounding box center [15, 85] width 0 height 0
checkbox input "true"
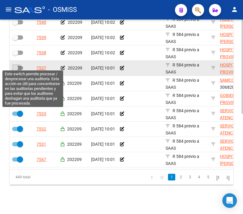
click at [20, 64] on label at bounding box center [17, 67] width 11 height 7
click at [15, 70] on input "checkbox" at bounding box center [15, 70] width 0 height 0
checkbox input "true"
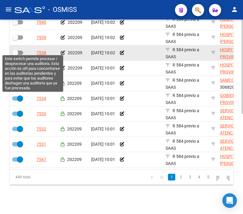
click at [21, 51] on span at bounding box center [17, 53] width 11 height 4
click at [15, 55] on input "checkbox" at bounding box center [15, 55] width 0 height 0
checkbox input "true"
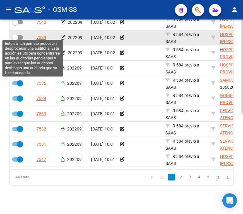
click at [20, 37] on label at bounding box center [17, 37] width 11 height 7
click at [15, 40] on input "checkbox" at bounding box center [15, 40] width 0 height 0
checkbox input "true"
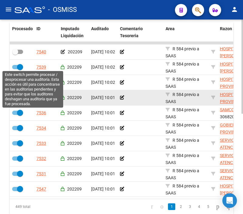
scroll to position [171, 0]
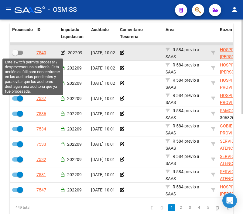
click at [20, 51] on span at bounding box center [17, 53] width 11 height 4
click at [15, 55] on input "checkbox" at bounding box center [15, 55] width 0 height 0
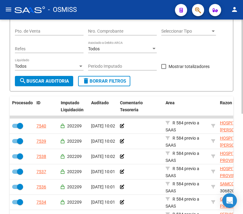
scroll to position [69, 0]
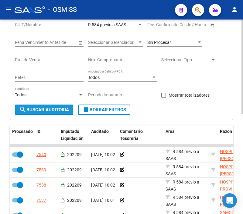
click at [30, 114] on button "search Buscar Auditoria" at bounding box center [44, 109] width 58 height 10
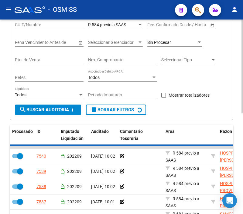
checkbox input "false"
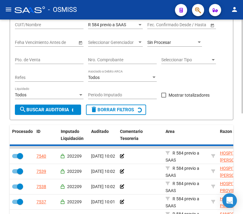
checkbox input "false"
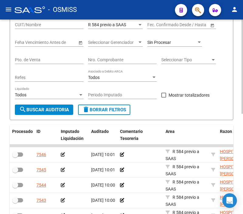
click at [199, 116] on form "Filtros Id Hospital CUIT/Nombre R 584 previo a SAAS Seleccionar Area Start date…" at bounding box center [122, 57] width 224 height 126
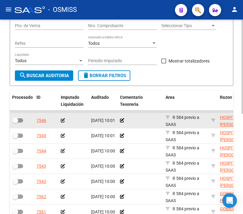
scroll to position [1, 0]
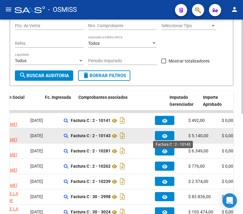
drag, startPoint x: 127, startPoint y: 138, endPoint x: 162, endPoint y: 137, distance: 34.7
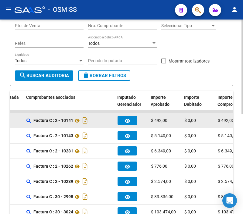
click at [177, 121] on div "$ 492,00" at bounding box center [165, 120] width 29 height 7
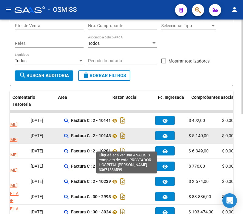
scroll to position [0, 0]
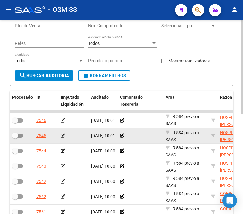
drag, startPoint x: 177, startPoint y: 121, endPoint x: 114, endPoint y: 131, distance: 63.5
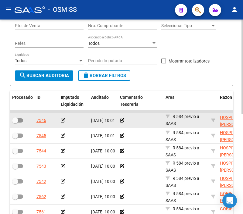
click at [63, 119] on icon at bounding box center [63, 120] width 4 height 4
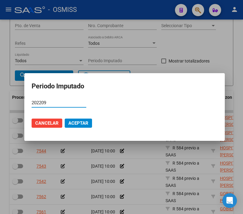
type input "202209"
click at [84, 123] on span "Aceptar" at bounding box center [78, 122] width 20 height 5
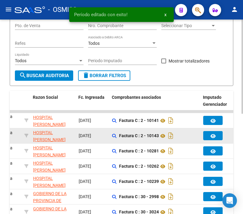
drag, startPoint x: 80, startPoint y: 136, endPoint x: 104, endPoint y: 137, distance: 24.1
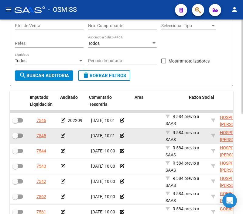
drag, startPoint x: 60, startPoint y: 138, endPoint x: 16, endPoint y: 140, distance: 44.5
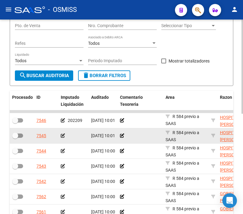
click at [64, 133] on icon at bounding box center [63, 135] width 4 height 4
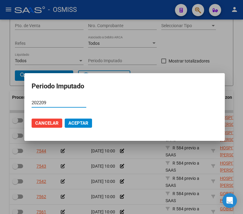
type input "202209"
click at [89, 119] on button "Aceptar" at bounding box center [78, 122] width 27 height 9
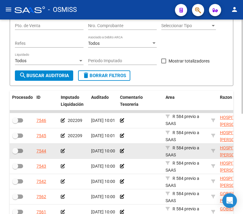
click at [139, 151] on div at bounding box center [140, 150] width 41 height 7
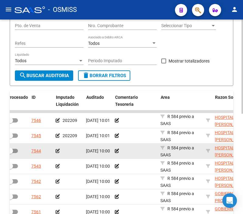
drag, startPoint x: 139, startPoint y: 151, endPoint x: 152, endPoint y: 150, distance: 12.2
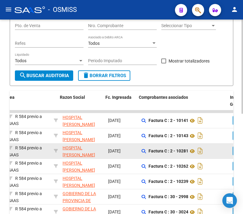
drag, startPoint x: 124, startPoint y: 151, endPoint x: 145, endPoint y: 155, distance: 21.6
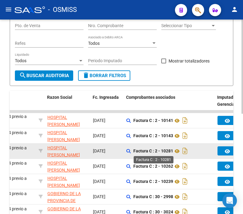
click at [170, 151] on strong "Factura C : 2 - 10281" at bounding box center [154, 151] width 40 height 5
click at [169, 151] on strong "Factura C : 2 - 10281" at bounding box center [154, 151] width 40 height 5
copy strong "10281"
click at [151, 149] on strong "Factura C : 2 - 10281" at bounding box center [154, 151] width 40 height 5
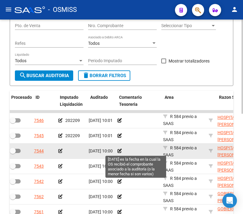
scroll to position [0, 0]
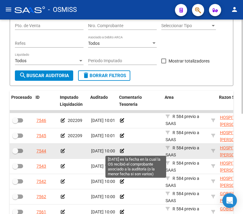
drag, startPoint x: 151, startPoint y: 148, endPoint x: 134, endPoint y: 151, distance: 17.0
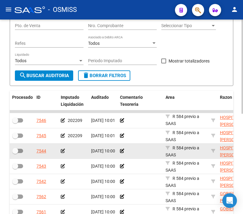
click at [63, 150] on icon at bounding box center [63, 151] width 4 height 4
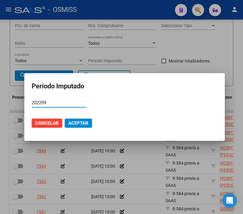
type input "202209"
click at [72, 123] on span "Aceptar" at bounding box center [78, 122] width 20 height 5
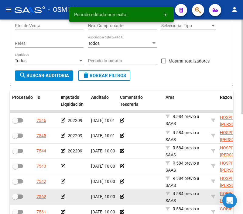
scroll to position [137, 0]
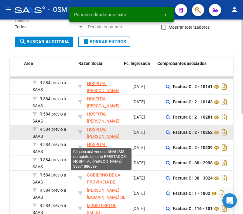
drag, startPoint x: 70, startPoint y: 131, endPoint x: 96, endPoint y: 128, distance: 26.0
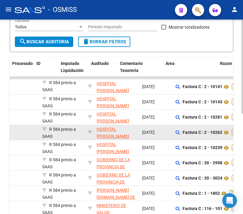
scroll to position [0, 0]
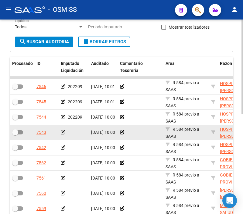
drag, startPoint x: 141, startPoint y: 135, endPoint x: 87, endPoint y: 139, distance: 54.0
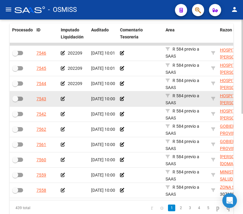
scroll to position [171, 0]
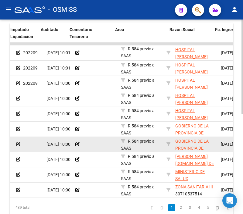
drag, startPoint x: 87, startPoint y: 139, endPoint x: 108, endPoint y: 138, distance: 21.3
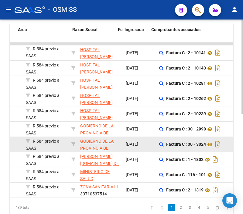
drag, startPoint x: 108, startPoint y: 138, endPoint x: 134, endPoint y: 137, distance: 25.9
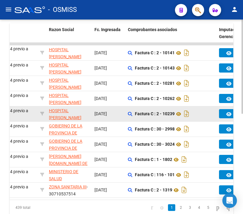
click at [80, 106] on datatable-body-cell "HOSPITAL [PERSON_NAME] - 33671886599" at bounding box center [70, 113] width 46 height 15
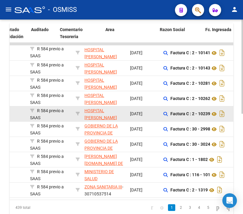
scroll to position [0, 0]
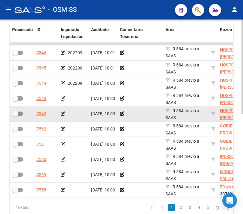
drag, startPoint x: 84, startPoint y: 117, endPoint x: 44, endPoint y: 120, distance: 39.6
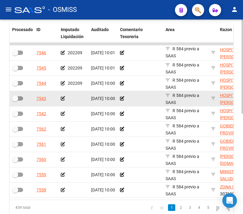
click at [62, 98] on icon at bounding box center [63, 98] width 4 height 4
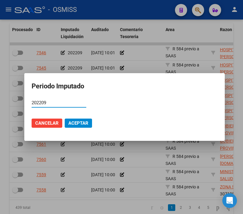
type input "202209"
click at [67, 126] on button "Aceptar" at bounding box center [78, 122] width 27 height 9
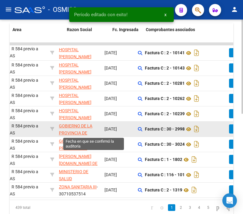
drag, startPoint x: 67, startPoint y: 126, endPoint x: 83, endPoint y: 127, distance: 15.6
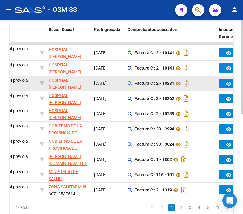
click at [208, 87] on div "Factura C : 2 - 10281" at bounding box center [171, 83] width 86 height 10
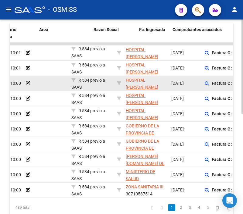
scroll to position [0, 0]
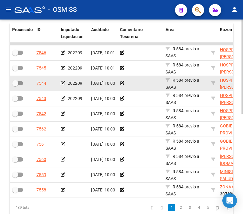
drag, startPoint x: 208, startPoint y: 87, endPoint x: 154, endPoint y: 90, distance: 53.9
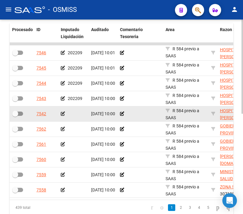
click at [62, 114] on icon at bounding box center [63, 113] width 4 height 4
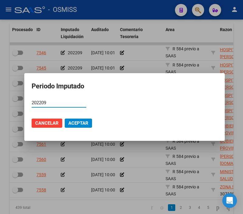
type input "202209"
click at [68, 121] on button "Aceptar" at bounding box center [78, 122] width 27 height 9
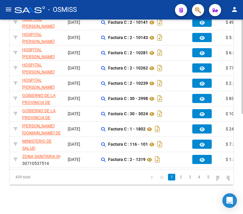
scroll to position [0, 196]
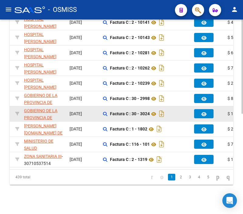
click at [177, 106] on datatable-body-cell "Factura C : 30 - 3024" at bounding box center [146, 113] width 91 height 15
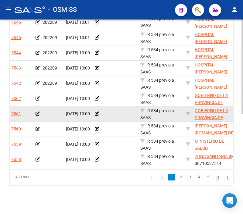
scroll to position [0, 0]
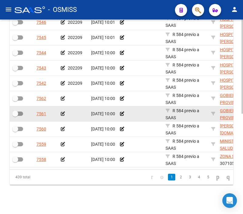
drag, startPoint x: 179, startPoint y: 102, endPoint x: 157, endPoint y: 105, distance: 22.3
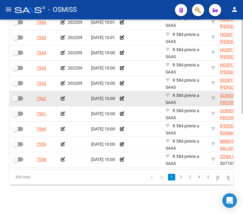
click at [61, 96] on icon at bounding box center [63, 98] width 4 height 4
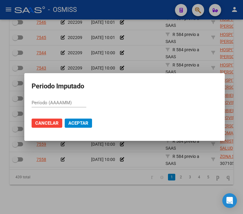
click at [77, 103] on input "Período (AAAAMM)" at bounding box center [59, 102] width 55 height 5
type input "202304"
click at [83, 124] on span "Aceptar" at bounding box center [78, 122] width 20 height 5
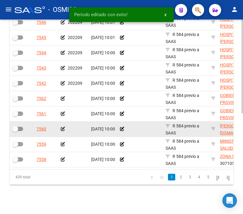
scroll to position [205, 0]
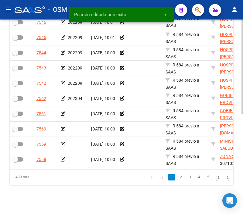
drag, startPoint x: 62, startPoint y: 173, endPoint x: 77, endPoint y: 170, distance: 15.4
click at [77, 170] on div "Procesado ID Imputado Liquidación Auditado Comentario Tesoreria Area Razon Soci…" at bounding box center [122, 89] width 224 height 192
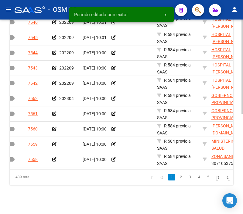
scroll to position [0, 13]
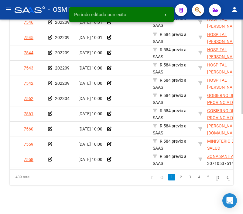
click at [58, 182] on datatable-pager "1 2 3 4 5" at bounding box center [143, 177] width 179 height 10
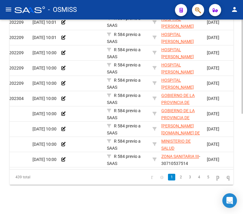
scroll to position [0, 0]
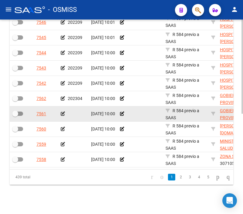
click at [62, 111] on icon at bounding box center [63, 113] width 4 height 4
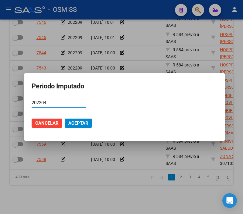
type input "202304"
click at [77, 125] on span "Aceptar" at bounding box center [78, 122] width 20 height 5
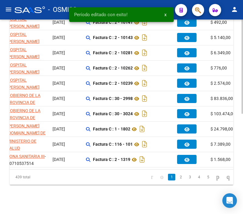
scroll to position [0, 215]
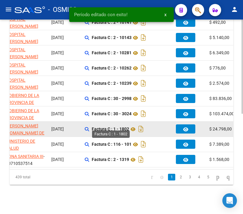
click at [122, 127] on strong "Factura C : 1 - 1802" at bounding box center [110, 129] width 37 height 5
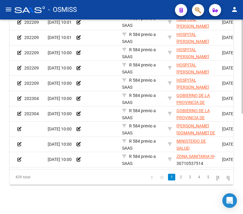
scroll to position [0, 41]
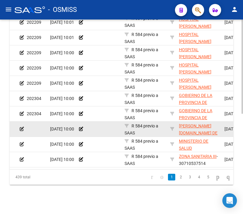
click at [20, 128] on div at bounding box center [33, 128] width 26 height 7
click at [21, 127] on icon at bounding box center [22, 129] width 4 height 4
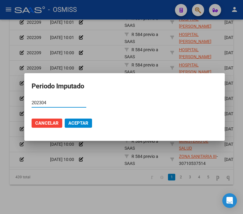
type input "202304"
click at [86, 121] on span "Aceptar" at bounding box center [78, 122] width 20 height 5
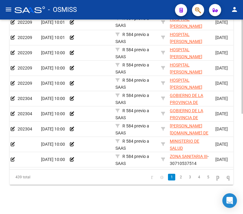
scroll to position [0, 0]
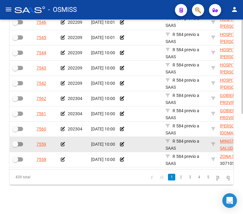
click at [61, 142] on icon at bounding box center [63, 144] width 4 height 4
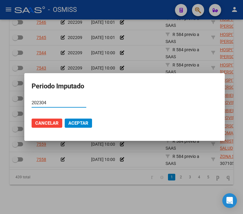
type input "202304"
click at [87, 125] on span "Aceptar" at bounding box center [78, 122] width 20 height 5
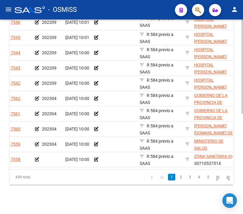
scroll to position [0, 17]
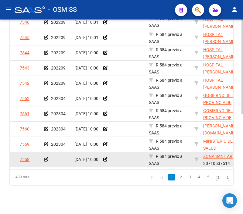
click at [45, 157] on icon at bounding box center [46, 159] width 4 height 4
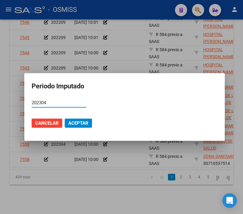
type input "202304"
click at [78, 124] on span "Aceptar" at bounding box center [78, 122] width 20 height 5
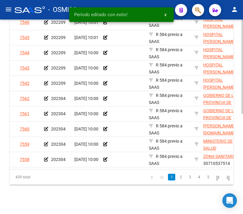
scroll to position [0, 0]
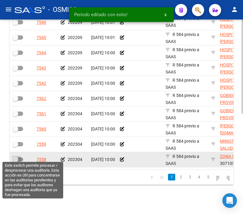
click at [19, 157] on span at bounding box center [17, 159] width 11 height 4
click at [15, 161] on input "checkbox" at bounding box center [15, 161] width 0 height 0
checkbox input "true"
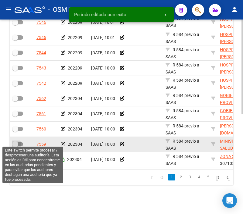
click at [19, 142] on span at bounding box center [17, 144] width 11 height 4
click at [15, 146] on input "checkbox" at bounding box center [15, 146] width 0 height 0
checkbox input "true"
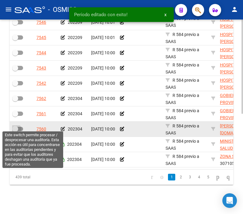
click at [19, 127] on span at bounding box center [17, 129] width 11 height 4
click at [15, 131] on input "checkbox" at bounding box center [15, 131] width 0 height 0
checkbox input "true"
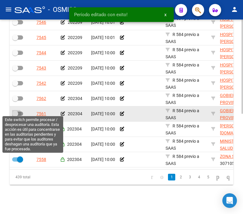
click at [19, 111] on span at bounding box center [17, 113] width 11 height 4
click at [15, 116] on input "checkbox" at bounding box center [15, 116] width 0 height 0
checkbox input "true"
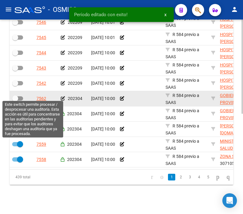
click at [17, 95] on span at bounding box center [15, 98] width 6 height 6
click at [15, 100] on input "checkbox" at bounding box center [15, 100] width 0 height 0
checkbox input "true"
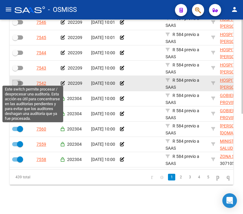
click at [22, 81] on span at bounding box center [17, 83] width 11 height 4
click at [15, 85] on input "checkbox" at bounding box center [15, 85] width 0 height 0
checkbox input "true"
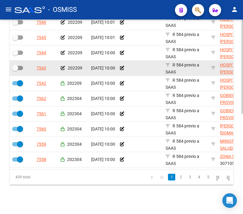
click at [20, 67] on label at bounding box center [17, 67] width 11 height 7
click at [15, 70] on input "checkbox" at bounding box center [15, 70] width 0 height 0
checkbox input "true"
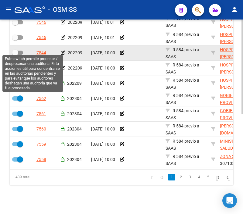
click at [19, 51] on label at bounding box center [17, 52] width 11 height 7
click at [15, 55] on input "checkbox" at bounding box center [15, 55] width 0 height 0
checkbox input "true"
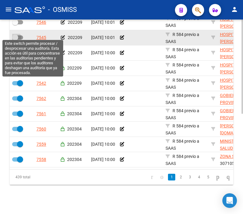
click at [21, 35] on span at bounding box center [17, 37] width 11 height 4
click at [15, 40] on input "checkbox" at bounding box center [15, 40] width 0 height 0
checkbox input "true"
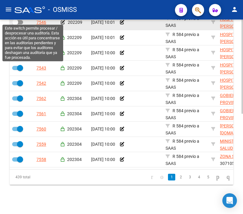
click at [21, 22] on label at bounding box center [17, 22] width 11 height 7
click at [15, 24] on input "checkbox" at bounding box center [15, 24] width 0 height 0
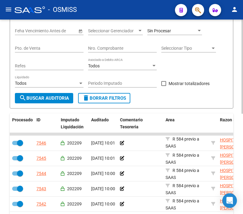
scroll to position [69, 0]
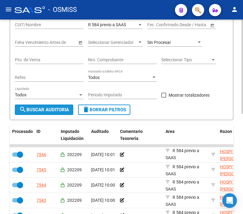
click at [58, 111] on span "search Buscar Auditoria" at bounding box center [44, 109] width 50 height 5
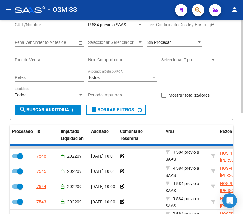
checkbox input "false"
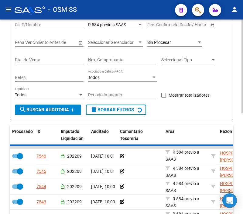
checkbox input "false"
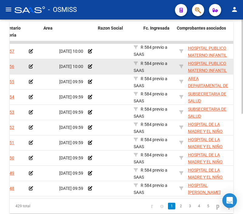
scroll to position [0, 0]
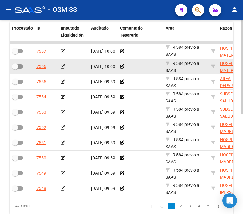
drag, startPoint x: 189, startPoint y: 67, endPoint x: 141, endPoint y: 73, distance: 48.8
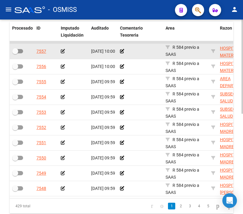
click at [62, 49] on icon at bounding box center [63, 51] width 4 height 4
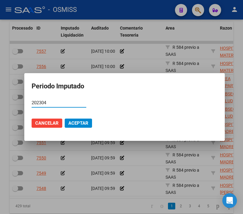
type input "202304"
click at [71, 124] on span "Aceptar" at bounding box center [78, 122] width 20 height 5
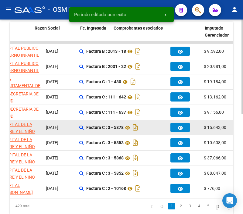
drag, startPoint x: 69, startPoint y: 122, endPoint x: 106, endPoint y: 135, distance: 38.8
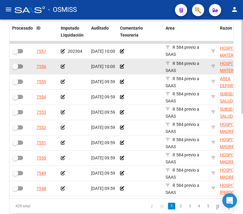
click at [63, 67] on icon at bounding box center [63, 66] width 4 height 4
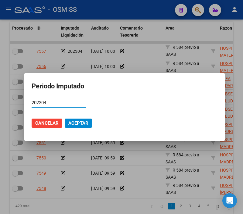
type input "202304"
click at [68, 122] on span "Aceptar" at bounding box center [78, 122] width 20 height 5
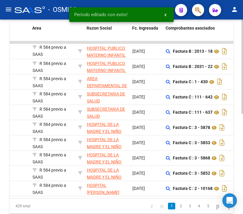
scroll to position [0, 135]
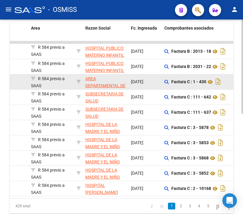
click at [178, 84] on div "Factura C : 1 - 430" at bounding box center [208, 82] width 86 height 10
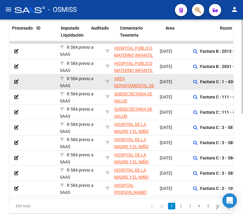
scroll to position [0, 0]
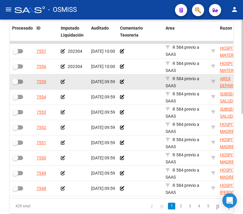
drag, startPoint x: 178, startPoint y: 84, endPoint x: 102, endPoint y: 84, distance: 75.8
click at [62, 81] on icon at bounding box center [63, 81] width 4 height 4
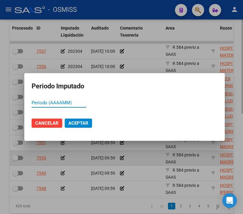
click at [160, 164] on div at bounding box center [121, 107] width 243 height 214
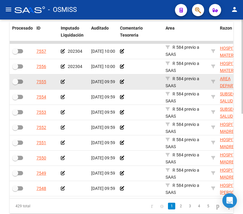
click at [62, 82] on icon at bounding box center [63, 81] width 4 height 4
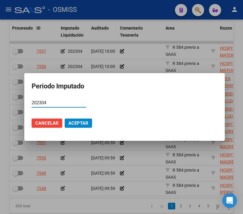
type input "202304"
click at [89, 123] on button "Aceptar" at bounding box center [78, 122] width 27 height 9
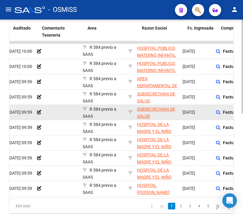
drag, startPoint x: 78, startPoint y: 103, endPoint x: 93, endPoint y: 104, distance: 14.4
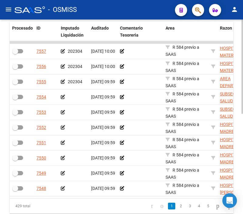
drag, startPoint x: 42, startPoint y: 73, endPoint x: 1, endPoint y: 79, distance: 41.5
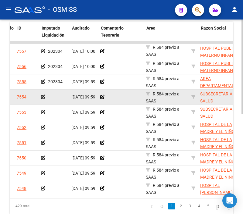
drag, startPoint x: 82, startPoint y: 99, endPoint x: 88, endPoint y: 99, distance: 5.8
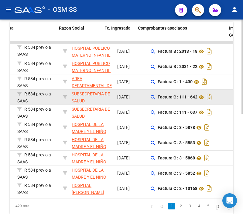
drag, startPoint x: 88, startPoint y: 99, endPoint x: 111, endPoint y: 100, distance: 23.1
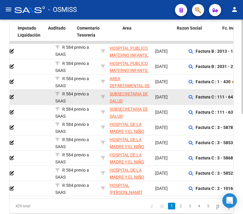
scroll to position [0, 0]
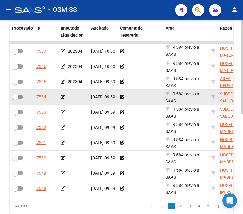
drag, startPoint x: 160, startPoint y: 93, endPoint x: 93, endPoint y: 104, distance: 67.7
click at [64, 96] on icon at bounding box center [63, 97] width 4 height 4
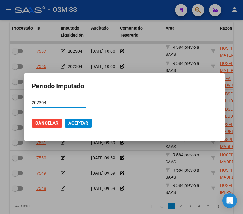
type input "202304"
click at [79, 123] on span "Aceptar" at bounding box center [78, 122] width 20 height 5
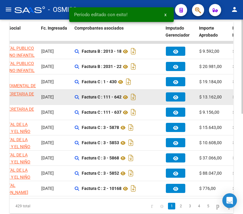
drag, startPoint x: 75, startPoint y: 97, endPoint x: 99, endPoint y: 94, distance: 23.6
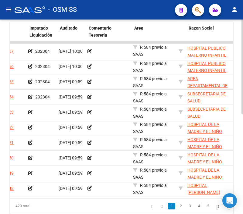
scroll to position [0, 22]
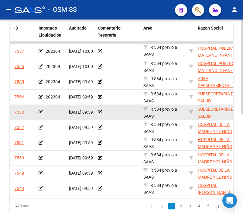
click at [39, 112] on icon at bounding box center [41, 112] width 4 height 4
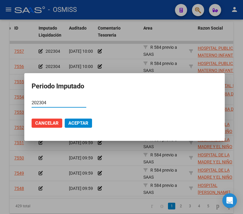
type input "202304"
click at [68, 128] on mat-dialog-actions "Cancelar Aceptar" at bounding box center [125, 123] width 186 height 21
click at [71, 125] on span "Aceptar" at bounding box center [78, 122] width 20 height 5
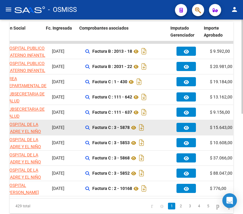
drag, startPoint x: 121, startPoint y: 129, endPoint x: 152, endPoint y: 128, distance: 31.7
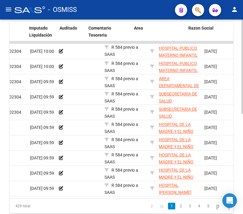
scroll to position [0, 19]
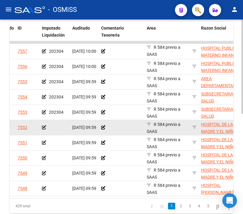
click at [44, 128] on icon at bounding box center [44, 127] width 4 height 4
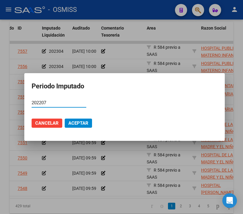
type input "202207"
click at [67, 123] on button "Aceptar" at bounding box center [78, 122] width 27 height 9
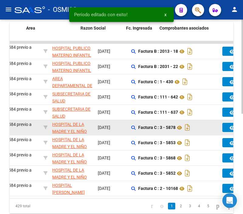
drag, startPoint x: 59, startPoint y: 128, endPoint x: 85, endPoint y: 128, distance: 25.9
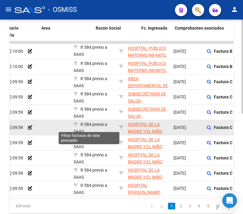
scroll to position [0, 0]
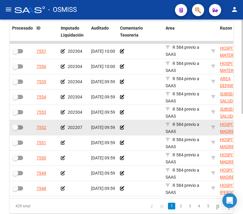
drag, startPoint x: 142, startPoint y: 127, endPoint x: 79, endPoint y: 129, distance: 62.7
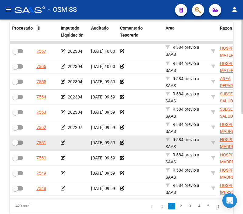
click at [63, 141] on icon at bounding box center [63, 142] width 4 height 4
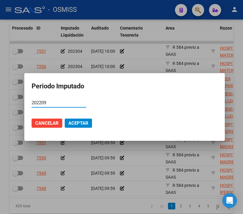
type input "202209"
click at [65, 122] on button "Aceptar" at bounding box center [78, 122] width 27 height 9
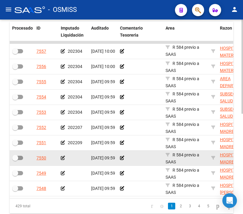
click at [61, 156] on icon at bounding box center [63, 158] width 4 height 4
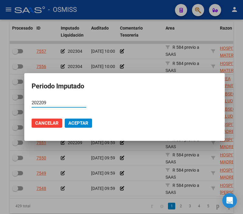
type input "202209"
click at [76, 121] on span "Aceptar" at bounding box center [78, 122] width 20 height 5
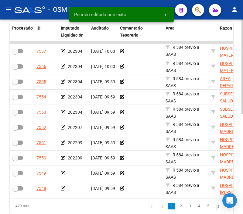
click at [60, 202] on div "Procesado ID Imputado Liquidación Auditado Comentario Tesoreria Area Razon Soci…" at bounding box center [122, 118] width 224 height 192
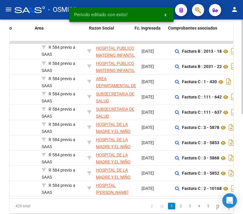
scroll to position [0, 153]
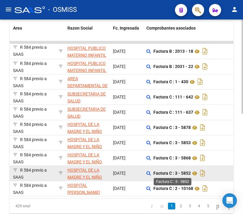
click at [187, 173] on strong "Factura C : 3 - 5852" at bounding box center [172, 173] width 37 height 5
copy strong "5852"
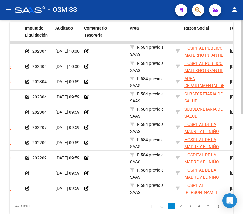
scroll to position [0, 34]
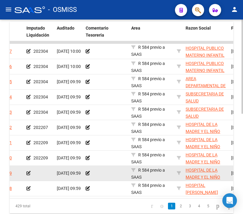
click at [29, 173] on icon at bounding box center [28, 173] width 4 height 4
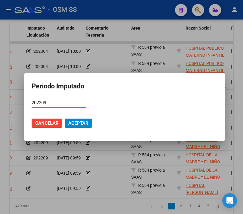
type input "202209"
click at [91, 120] on button "Aceptar" at bounding box center [78, 122] width 27 height 9
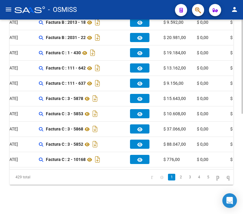
scroll to position [0, 0]
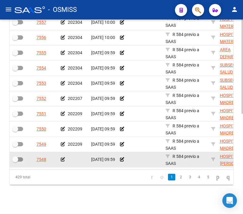
click at [61, 157] on icon at bounding box center [63, 159] width 4 height 4
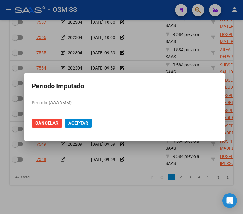
click at [40, 173] on div at bounding box center [121, 107] width 243 height 214
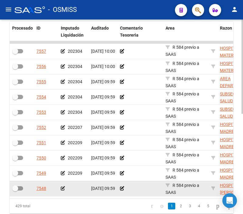
click at [62, 189] on icon at bounding box center [63, 188] width 4 height 4
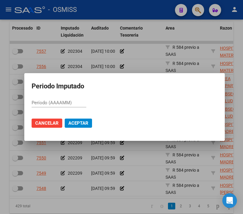
click at [54, 101] on input "Período (AAAAMM)" at bounding box center [59, 102] width 55 height 5
type input "202209"
click at [84, 122] on span "Aceptar" at bounding box center [78, 122] width 20 height 5
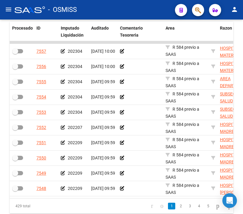
scroll to position [206, 0]
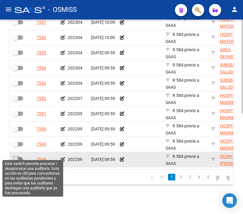
click at [19, 157] on span at bounding box center [17, 159] width 11 height 4
click at [15, 161] on input "checkbox" at bounding box center [15, 161] width 0 height 0
checkbox input "true"
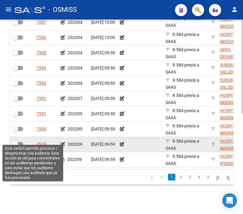
click at [22, 142] on span at bounding box center [17, 144] width 11 height 4
click at [15, 146] on input "checkbox" at bounding box center [15, 146] width 0 height 0
checkbox input "true"
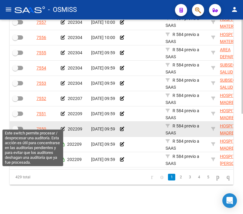
click at [18, 127] on span at bounding box center [17, 129] width 11 height 4
click at [15, 131] on input "checkbox" at bounding box center [15, 131] width 0 height 0
checkbox input "true"
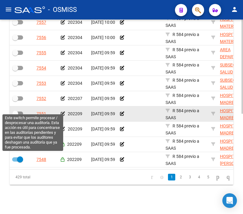
click at [19, 111] on span at bounding box center [17, 113] width 11 height 4
click at [15, 116] on input "checkbox" at bounding box center [15, 116] width 0 height 0
checkbox input "true"
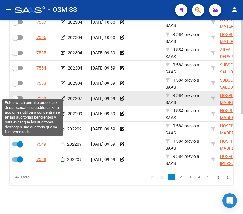
click at [15, 95] on span at bounding box center [15, 98] width 6 height 6
click at [15, 100] on input "checkbox" at bounding box center [15, 100] width 0 height 0
checkbox input "true"
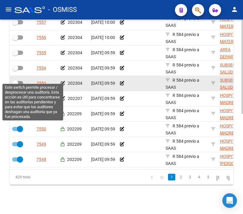
click at [17, 80] on span at bounding box center [15, 83] width 6 height 6
click at [15, 85] on input "checkbox" at bounding box center [15, 85] width 0 height 0
checkbox input "true"
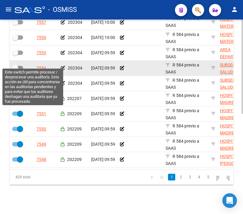
click at [19, 65] on label at bounding box center [17, 67] width 11 height 7
click at [15, 70] on input "checkbox" at bounding box center [15, 70] width 0 height 0
checkbox input "true"
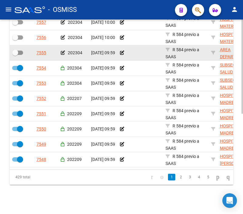
click at [19, 52] on datatable-body-cell at bounding box center [22, 52] width 24 height 15
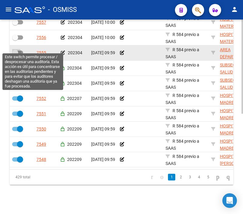
click at [17, 50] on span at bounding box center [15, 53] width 6 height 6
click at [15, 55] on input "checkbox" at bounding box center [15, 55] width 0 height 0
checkbox input "true"
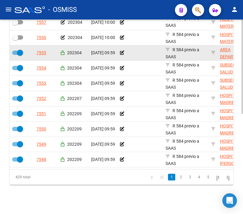
scroll to position [173, 0]
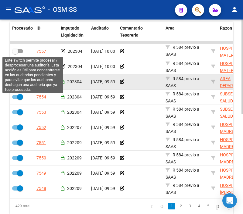
click at [19, 50] on span at bounding box center [17, 51] width 11 height 4
click at [15, 53] on input "checkbox" at bounding box center [15, 53] width 0 height 0
checkbox input "true"
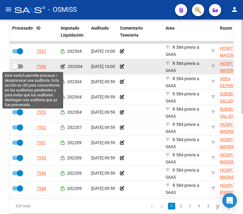
click at [20, 68] on span at bounding box center [17, 66] width 11 height 4
click at [15, 68] on input "checkbox" at bounding box center [15, 68] width 0 height 0
checkbox input "true"
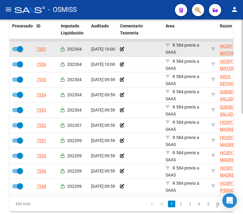
scroll to position [71, 0]
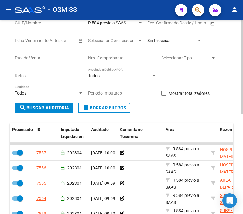
click at [66, 108] on span "search Buscar Auditoria" at bounding box center [44, 107] width 50 height 5
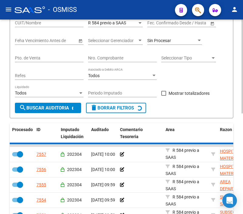
checkbox input "false"
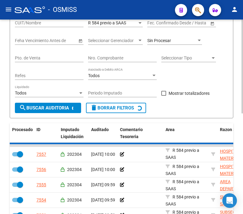
checkbox input "false"
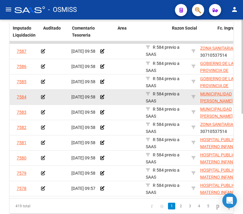
scroll to position [0, 86]
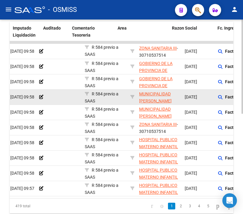
drag, startPoint x: 145, startPoint y: 93, endPoint x: 169, endPoint y: 92, distance: 23.5
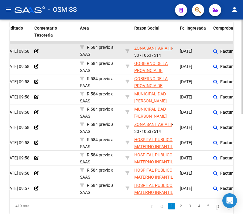
click at [55, 52] on div at bounding box center [54, 51] width 41 height 7
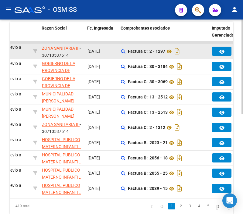
drag, startPoint x: 55, startPoint y: 52, endPoint x: 82, endPoint y: 51, distance: 27.1
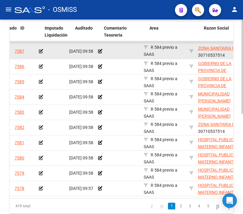
scroll to position [0, 0]
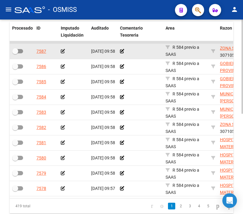
drag, startPoint x: 171, startPoint y: 48, endPoint x: 141, endPoint y: 47, distance: 30.1
click at [63, 50] on icon at bounding box center [63, 51] width 4 height 4
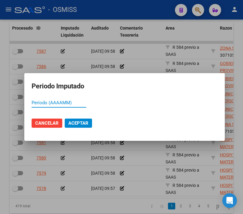
click at [52, 100] on input "Período (AAAAMM)" at bounding box center [59, 102] width 55 height 5
type input "202304"
click at [71, 125] on span "Aceptar" at bounding box center [78, 122] width 20 height 5
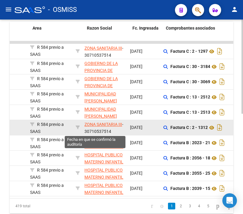
drag, startPoint x: 68, startPoint y: 131, endPoint x: 84, endPoint y: 132, distance: 15.5
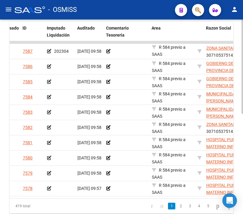
scroll to position [0, 2]
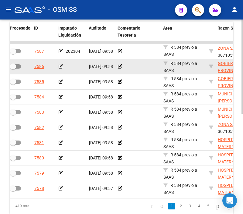
click at [60, 67] on icon at bounding box center [61, 66] width 4 height 4
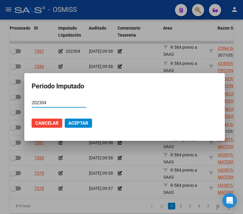
type input "202304"
click at [71, 125] on span "Aceptar" at bounding box center [78, 122] width 20 height 5
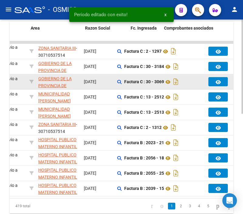
drag, startPoint x: 74, startPoint y: 87, endPoint x: 100, endPoint y: 82, distance: 27.2
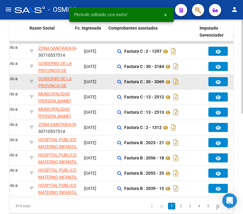
scroll to position [0, 190]
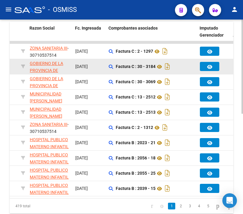
click at [179, 71] on datatable-body-cell "Factura C : 30 - 3184" at bounding box center [152, 66] width 91 height 15
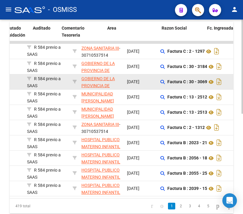
scroll to position [0, 0]
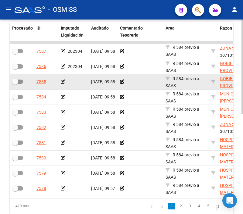
drag, startPoint x: 183, startPoint y: 80, endPoint x: 146, endPoint y: 86, distance: 37.5
click at [61, 80] on icon at bounding box center [63, 81] width 4 height 4
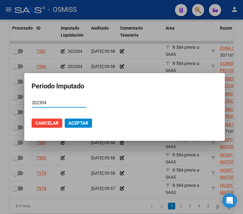
type input "202304"
click at [79, 124] on span "Aceptar" at bounding box center [78, 122] width 20 height 5
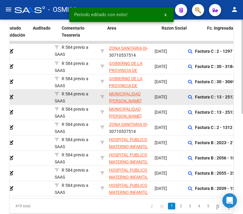
drag, startPoint x: 72, startPoint y: 96, endPoint x: 98, endPoint y: 98, distance: 26.3
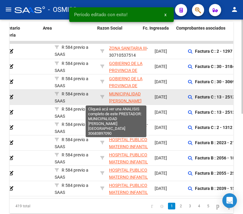
scroll to position [0, 123]
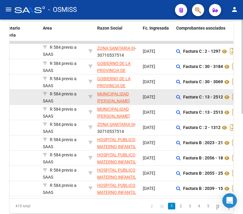
click at [20, 98] on div at bounding box center [17, 96] width 41 height 7
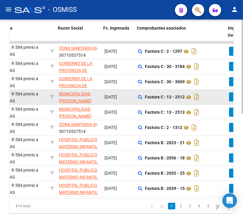
drag, startPoint x: 20, startPoint y: 98, endPoint x: 29, endPoint y: 97, distance: 9.2
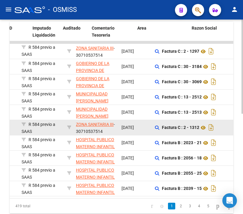
scroll to position [0, 0]
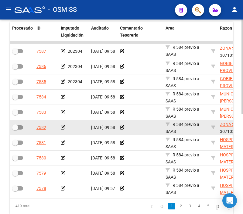
drag, startPoint x: 177, startPoint y: 107, endPoint x: 129, endPoint y: 120, distance: 49.5
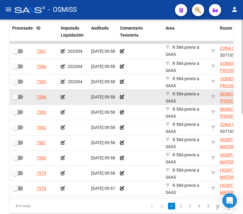
click at [62, 97] on icon at bounding box center [63, 97] width 4 height 4
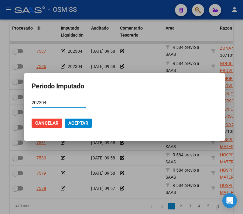
type input "202304"
click at [79, 124] on span "Aceptar" at bounding box center [78, 122] width 20 height 5
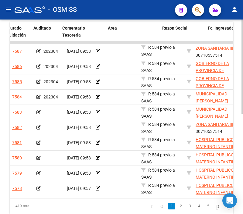
scroll to position [0, 19]
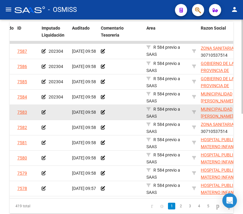
click at [44, 112] on icon at bounding box center [44, 112] width 4 height 4
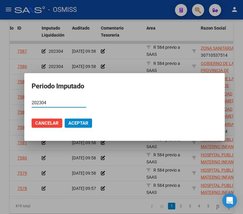
type input "202304"
click at [78, 124] on span "Aceptar" at bounding box center [78, 122] width 20 height 5
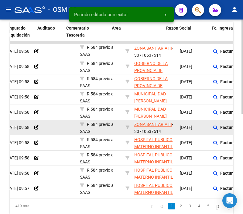
drag, startPoint x: 56, startPoint y: 123, endPoint x: 83, endPoint y: 124, distance: 27.7
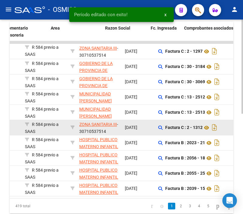
drag, startPoint x: 83, startPoint y: 124, endPoint x: 110, endPoint y: 129, distance: 26.7
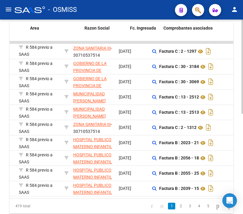
scroll to position [0, 1]
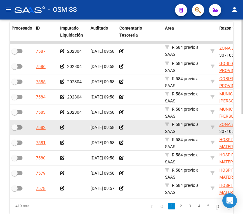
click at [62, 126] on icon at bounding box center [62, 127] width 4 height 4
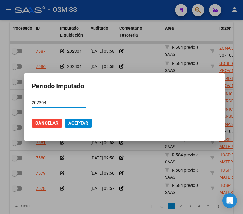
type input "202304"
click at [86, 122] on span "Aceptar" at bounding box center [78, 122] width 20 height 5
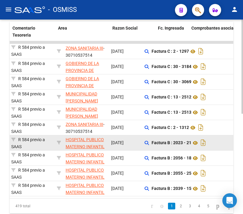
drag, startPoint x: 78, startPoint y: 137, endPoint x: 117, endPoint y: 136, distance: 38.4
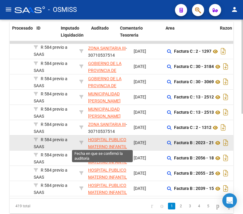
scroll to position [0, 0]
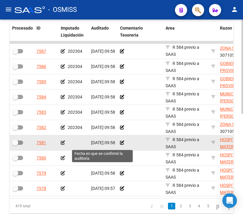
drag, startPoint x: 163, startPoint y: 141, endPoint x: 99, endPoint y: 146, distance: 64.7
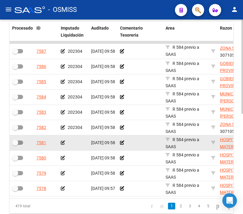
click at [63, 142] on icon at bounding box center [63, 142] width 4 height 4
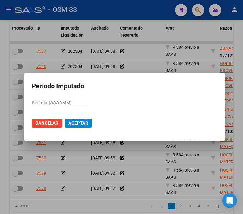
click at [55, 101] on input "Período (AAAAMM)" at bounding box center [59, 102] width 55 height 5
type input "202304"
click at [86, 126] on button "Aceptar" at bounding box center [78, 122] width 27 height 9
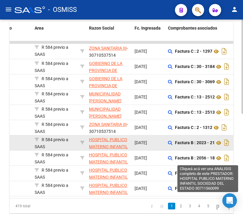
drag, startPoint x: 173, startPoint y: 139, endPoint x: 199, endPoint y: 140, distance: 26.2
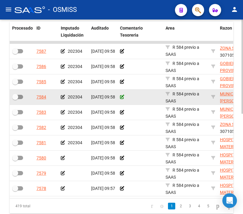
drag, startPoint x: 190, startPoint y: 100, endPoint x: 121, endPoint y: 99, distance: 69.1
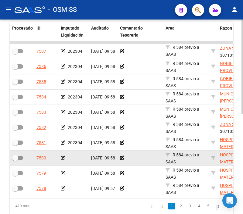
click at [63, 157] on icon at bounding box center [63, 158] width 4 height 4
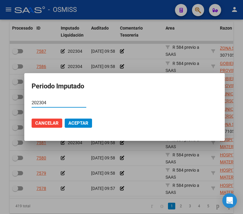
type input "202304"
click at [75, 122] on span "Aceptar" at bounding box center [78, 122] width 20 height 5
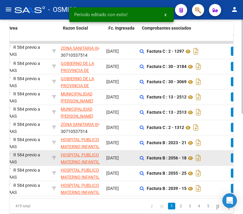
drag, startPoint x: 82, startPoint y: 159, endPoint x: 97, endPoint y: 159, distance: 14.6
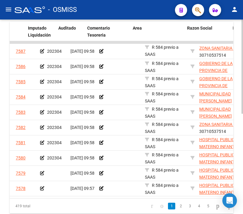
scroll to position [0, 11]
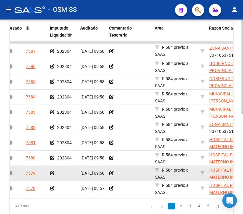
click at [52, 173] on icon at bounding box center [52, 173] width 4 height 4
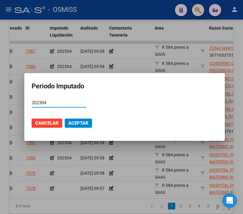
type input "202304"
click at [73, 121] on span "Aceptar" at bounding box center [78, 122] width 20 height 5
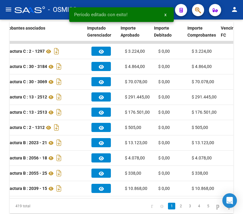
scroll to position [0, 297]
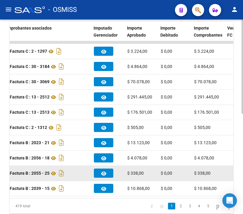
click at [188, 176] on div "$ 0,00" at bounding box center [175, 173] width 29 height 7
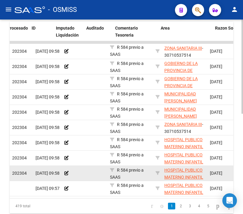
scroll to position [0, 0]
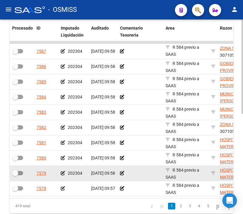
drag, startPoint x: 188, startPoint y: 176, endPoint x: 156, endPoint y: 177, distance: 32.0
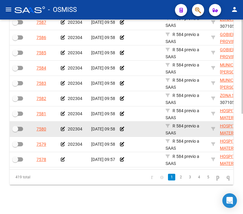
scroll to position [206, 0]
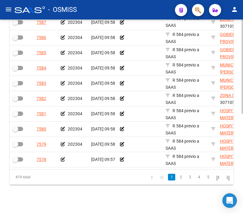
drag, startPoint x: 156, startPoint y: 179, endPoint x: 173, endPoint y: 181, distance: 16.9
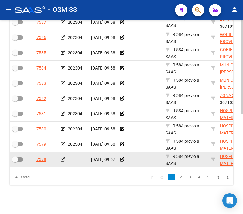
drag, startPoint x: 138, startPoint y: 156, endPoint x: 182, endPoint y: 156, distance: 43.8
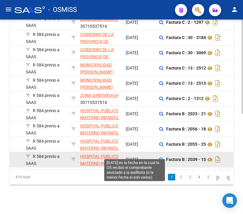
drag, startPoint x: 139, startPoint y: 151, endPoint x: 132, endPoint y: 152, distance: 7.3
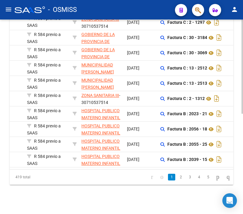
scroll to position [0, 0]
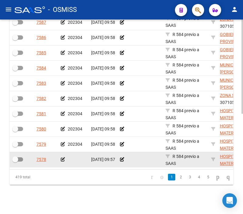
click at [63, 157] on icon at bounding box center [63, 159] width 4 height 4
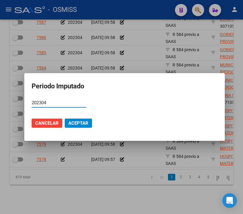
type input "202304"
click at [78, 120] on span "Aceptar" at bounding box center [78, 122] width 20 height 5
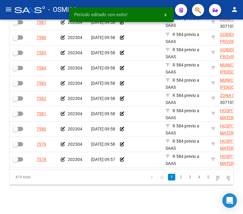
scroll to position [205, 0]
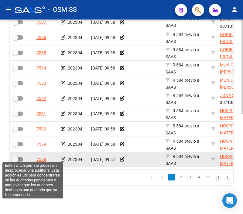
click at [17, 156] on span at bounding box center [15, 159] width 6 height 6
click at [15, 161] on input "checkbox" at bounding box center [15, 161] width 0 height 0
checkbox input "true"
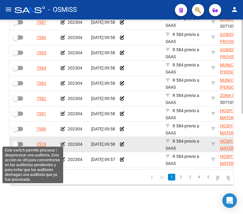
click at [16, 141] on span at bounding box center [15, 144] width 6 height 6
click at [15, 146] on input "checkbox" at bounding box center [15, 146] width 0 height 0
checkbox input "true"
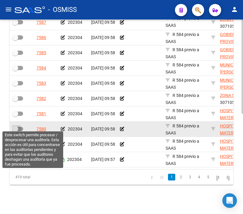
click at [22, 127] on span at bounding box center [17, 129] width 11 height 4
click at [15, 131] on input "checkbox" at bounding box center [15, 131] width 0 height 0
checkbox input "true"
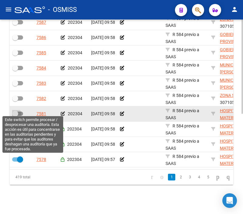
click at [20, 111] on span at bounding box center [17, 113] width 11 height 4
click at [15, 116] on input "checkbox" at bounding box center [15, 116] width 0 height 0
checkbox input "true"
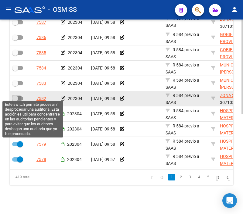
click at [22, 95] on label at bounding box center [17, 98] width 11 height 7
click at [15, 100] on input "checkbox" at bounding box center [15, 100] width 0 height 0
checkbox input "true"
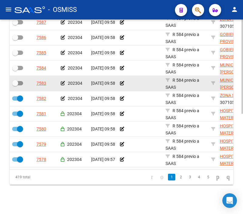
click at [22, 76] on datatable-body-cell at bounding box center [22, 83] width 24 height 15
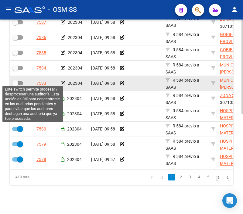
click at [19, 81] on span at bounding box center [17, 83] width 11 height 4
click at [15, 85] on input "checkbox" at bounding box center [15, 85] width 0 height 0
checkbox input "true"
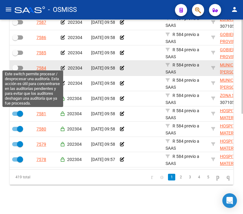
click at [23, 66] on span at bounding box center [17, 68] width 11 height 4
click at [15, 70] on input "checkbox" at bounding box center [15, 70] width 0 height 0
checkbox input "true"
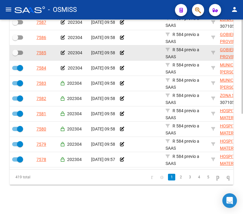
click at [14, 55] on datatable-body-cell at bounding box center [22, 52] width 24 height 15
click at [16, 53] on div at bounding box center [21, 53] width 19 height 8
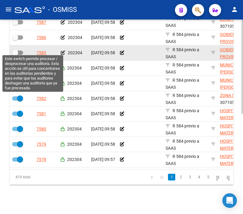
click at [18, 51] on span at bounding box center [17, 53] width 11 height 4
click at [15, 55] on input "checkbox" at bounding box center [15, 55] width 0 height 0
checkbox input "true"
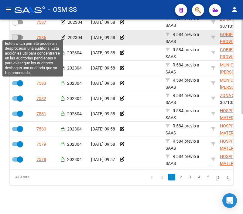
click at [19, 35] on span at bounding box center [17, 37] width 11 height 4
click at [15, 40] on input "checkbox" at bounding box center [15, 40] width 0 height 0
checkbox input "true"
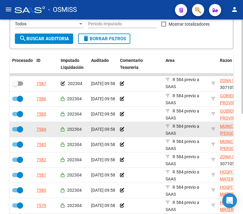
scroll to position [137, 0]
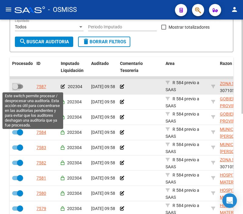
click at [16, 85] on span at bounding box center [15, 86] width 6 height 6
click at [15, 89] on input "checkbox" at bounding box center [15, 89] width 0 height 0
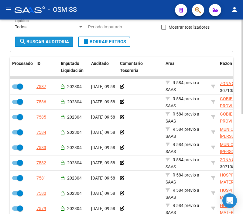
click at [46, 45] on button "search Buscar Auditoria" at bounding box center [44, 42] width 58 height 10
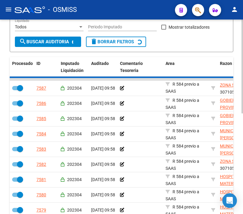
checkbox input "false"
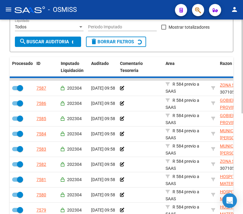
checkbox input "false"
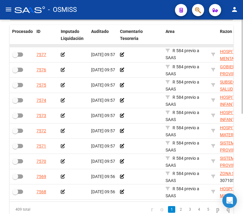
scroll to position [139, 0]
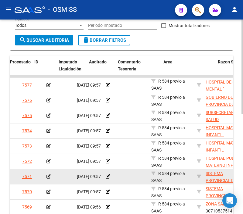
drag, startPoint x: 65, startPoint y: 176, endPoint x: 81, endPoint y: 173, distance: 16.1
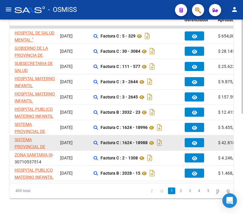
scroll to position [173, 0]
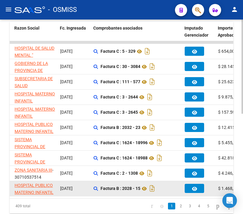
click at [127, 193] on datatable-body-cell "Factura B : 2028 - 15" at bounding box center [136, 188] width 91 height 15
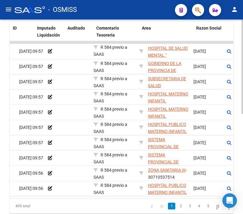
scroll to position [0, 0]
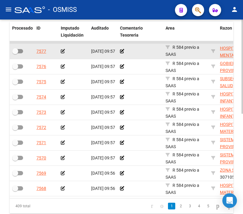
click at [62, 52] on icon at bounding box center [63, 51] width 4 height 4
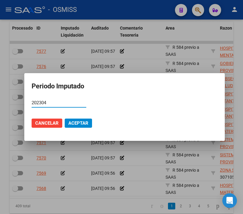
type input "202304"
click at [75, 123] on span "Aceptar" at bounding box center [78, 122] width 20 height 5
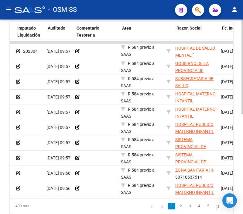
scroll to position [0, 44]
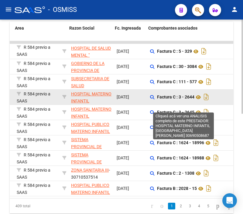
drag, startPoint x: 145, startPoint y: 108, endPoint x: 165, endPoint y: 102, distance: 20.1
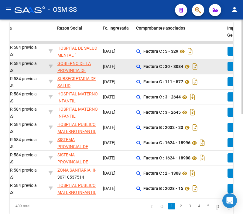
click at [211, 70] on div "Factura C : 30 - 3084" at bounding box center [180, 66] width 86 height 10
drag, startPoint x: 211, startPoint y: 70, endPoint x: 95, endPoint y: 69, distance: 116.2
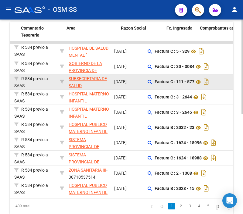
scroll to position [0, 0]
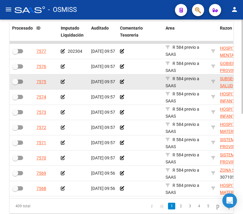
drag, startPoint x: 111, startPoint y: 74, endPoint x: 55, endPoint y: 80, distance: 56.3
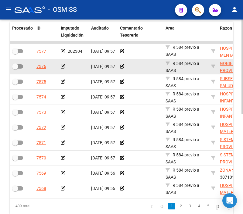
click at [61, 68] on icon at bounding box center [63, 66] width 4 height 4
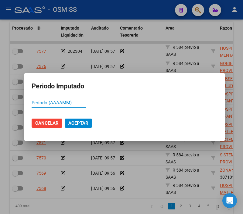
click at [51, 102] on input "Período (AAAAMM)" at bounding box center [59, 102] width 55 height 5
type input "202304"
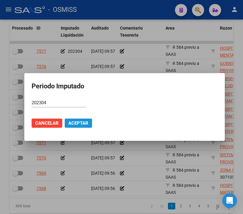
click at [77, 125] on span "Aceptar" at bounding box center [78, 122] width 20 height 5
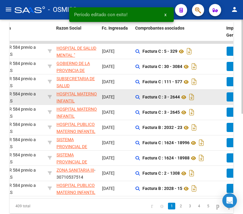
drag, startPoint x: 139, startPoint y: 87, endPoint x: 167, endPoint y: 89, distance: 28.1
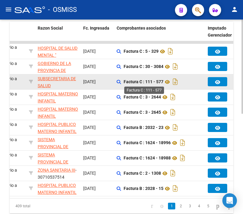
click at [158, 82] on strong "Factura C : 111 - 577" at bounding box center [144, 81] width 40 height 5
drag, startPoint x: 158, startPoint y: 82, endPoint x: 160, endPoint y: 86, distance: 4.0
click at [160, 86] on div "Factura C : 111 - 577" at bounding box center [160, 82] width 86 height 10
click at [157, 82] on strong "Factura C : 111 - 577" at bounding box center [144, 81] width 40 height 5
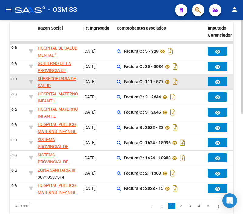
click at [157, 82] on strong "Factura C : 111 - 577" at bounding box center [144, 81] width 40 height 5
copy strong "577"
click at [114, 82] on datatable-body-cell "[DATE]" at bounding box center [97, 81] width 33 height 15
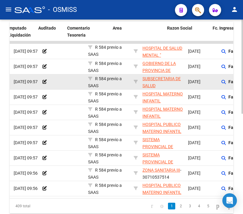
scroll to position [0, 11]
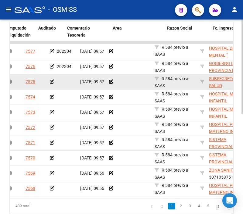
drag, startPoint x: 112, startPoint y: 82, endPoint x: 76, endPoint y: 85, distance: 35.7
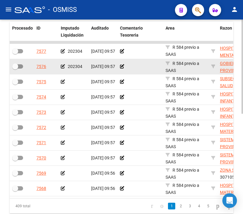
click at [134, 65] on div at bounding box center [140, 66] width 41 height 7
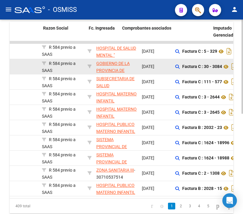
scroll to position [0, 322]
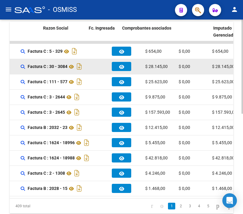
drag, startPoint x: 133, startPoint y: 66, endPoint x: 178, endPoint y: 70, distance: 44.9
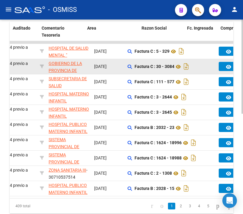
scroll to position [0, 0]
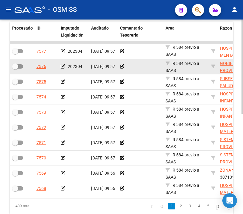
drag, startPoint x: 180, startPoint y: 71, endPoint x: 138, endPoint y: 72, distance: 42.3
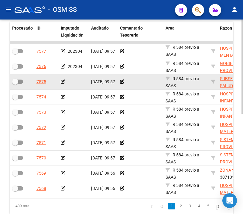
click at [61, 81] on icon at bounding box center [63, 81] width 4 height 4
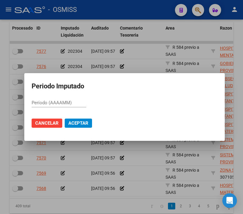
click at [78, 103] on input "Período (AAAAMM)" at bounding box center [59, 102] width 55 height 5
type input "202304"
click at [72, 120] on button "Aceptar" at bounding box center [78, 122] width 27 height 9
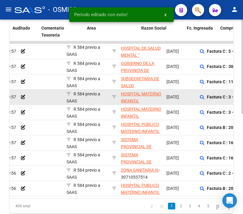
drag, startPoint x: 66, startPoint y: 101, endPoint x: 95, endPoint y: 99, distance: 29.3
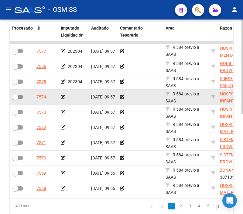
click at [62, 98] on icon at bounding box center [63, 97] width 4 height 4
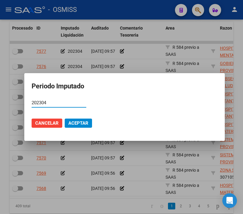
type input "202304"
click at [80, 120] on span "Aceptar" at bounding box center [78, 122] width 20 height 5
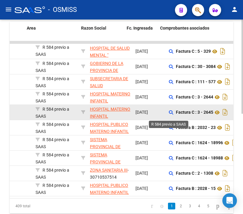
drag, startPoint x: 137, startPoint y: 110, endPoint x: 162, endPoint y: 110, distance: 25.0
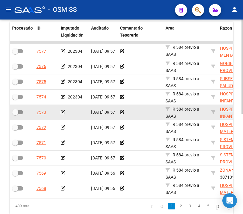
drag, startPoint x: 152, startPoint y: 116, endPoint x: 119, endPoint y: 116, distance: 33.5
click at [61, 112] on icon at bounding box center [63, 112] width 4 height 4
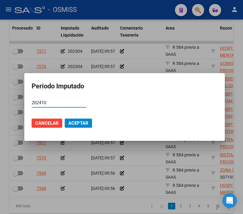
type input "202410"
click at [76, 128] on mat-dialog-actions "Cancelar Aceptar" at bounding box center [125, 123] width 186 height 21
click at [79, 124] on span "Aceptar" at bounding box center [78, 122] width 20 height 5
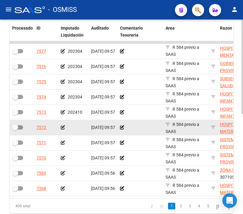
click at [140, 126] on div at bounding box center [140, 127] width 41 height 7
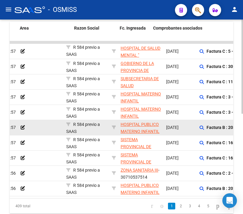
scroll to position [0, 161]
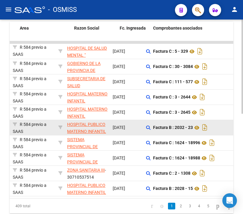
drag, startPoint x: 140, startPoint y: 126, endPoint x: 169, endPoint y: 127, distance: 28.9
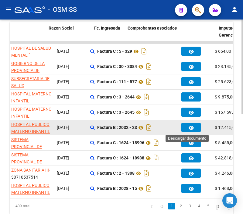
drag, startPoint x: 157, startPoint y: 126, endPoint x: 189, endPoint y: 125, distance: 32.0
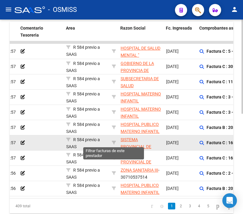
scroll to position [0, 0]
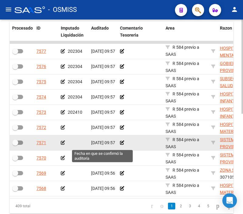
drag, startPoint x: 156, startPoint y: 127, endPoint x: 113, endPoint y: 140, distance: 45.1
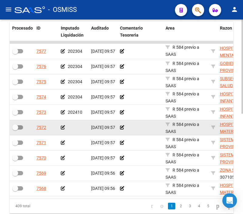
click at [63, 127] on icon at bounding box center [63, 127] width 4 height 4
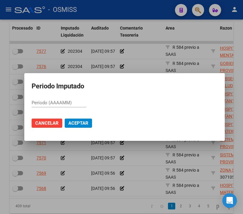
click at [53, 103] on input "Período (AAAAMM)" at bounding box center [59, 102] width 55 height 5
type input "202304"
click at [82, 123] on span "Aceptar" at bounding box center [78, 122] width 20 height 5
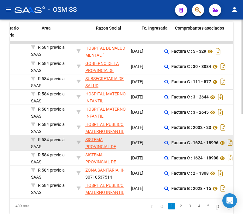
scroll to position [0, 47]
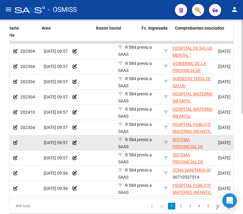
drag, startPoint x: 142, startPoint y: 140, endPoint x: 101, endPoint y: 136, distance: 41.0
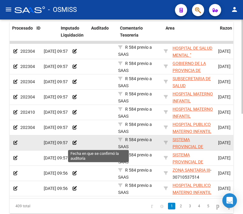
scroll to position [0, 0]
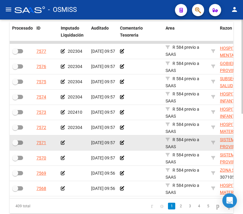
click at [63, 142] on icon at bounding box center [63, 142] width 4 height 4
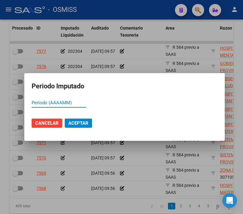
click at [50, 100] on input "Período (AAAAMM)" at bounding box center [59, 102] width 55 height 5
type input "202304"
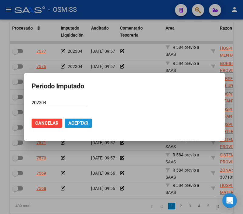
click at [84, 121] on span "Aceptar" at bounding box center [78, 122] width 20 height 5
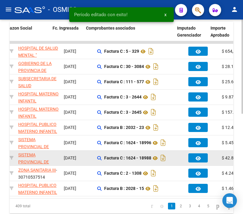
drag, startPoint x: 129, startPoint y: 158, endPoint x: 171, endPoint y: 156, distance: 42.1
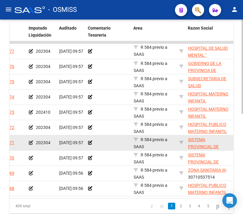
scroll to position [0, 5]
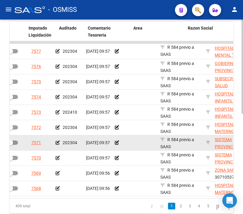
drag, startPoint x: 120, startPoint y: 139, endPoint x: 95, endPoint y: 144, distance: 25.7
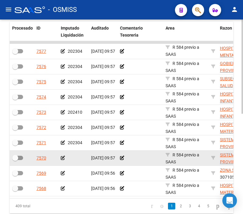
click at [65, 157] on icon at bounding box center [63, 158] width 4 height 4
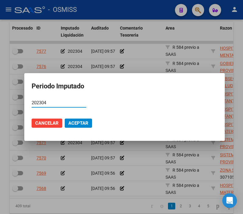
type input "202304"
click at [81, 124] on span "Aceptar" at bounding box center [78, 122] width 20 height 5
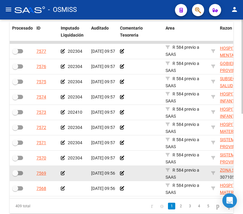
click at [63, 174] on icon at bounding box center [63, 173] width 4 height 4
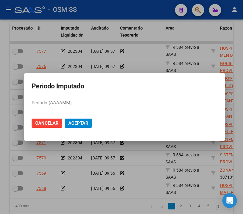
click at [103, 166] on div at bounding box center [121, 107] width 243 height 214
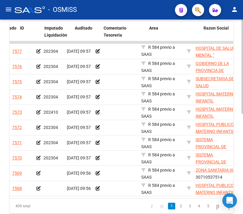
scroll to position [0, 16]
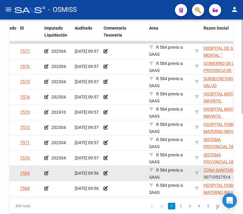
click at [45, 172] on icon at bounding box center [46, 173] width 4 height 4
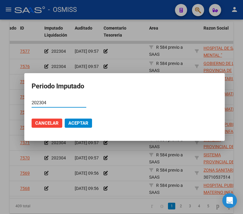
type input "202304"
click at [87, 122] on span "Aceptar" at bounding box center [78, 122] width 20 height 5
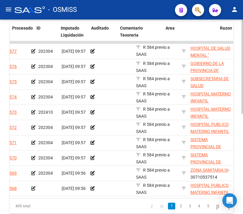
scroll to position [0, 0]
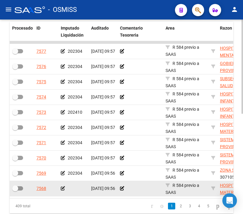
click at [65, 189] on icon at bounding box center [63, 188] width 4 height 4
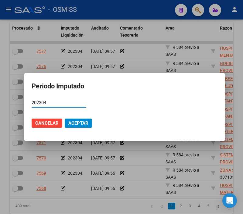
type input "202304"
click at [82, 123] on span "Aceptar" at bounding box center [78, 122] width 20 height 5
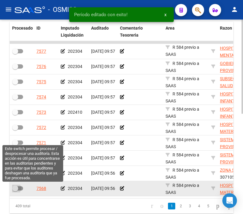
click at [16, 187] on span at bounding box center [15, 188] width 6 height 6
click at [15, 190] on input "checkbox" at bounding box center [15, 190] width 0 height 0
checkbox input "true"
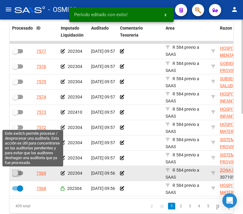
click at [18, 171] on span at bounding box center [17, 173] width 11 height 4
click at [15, 175] on input "checkbox" at bounding box center [15, 175] width 0 height 0
checkbox input "true"
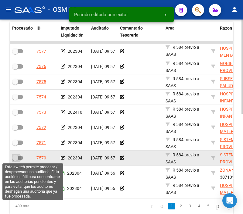
click at [19, 157] on span at bounding box center [17, 158] width 11 height 4
click at [15, 160] on input "checkbox" at bounding box center [15, 160] width 0 height 0
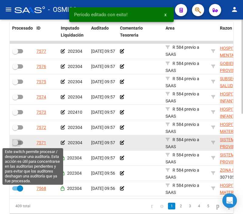
click at [22, 145] on label at bounding box center [17, 142] width 11 height 7
click at [15, 145] on input "checkbox" at bounding box center [15, 145] width 0 height 0
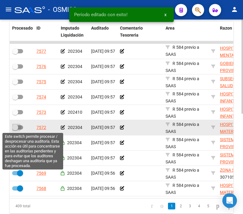
click at [19, 127] on span at bounding box center [17, 127] width 11 height 4
click at [15, 129] on input "checkbox" at bounding box center [15, 129] width 0 height 0
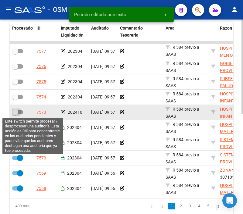
click at [19, 114] on label at bounding box center [17, 111] width 11 height 7
click at [15, 114] on input "checkbox" at bounding box center [15, 114] width 0 height 0
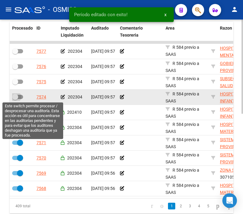
click at [16, 94] on span at bounding box center [15, 97] width 6 height 6
click at [15, 99] on input "checkbox" at bounding box center [15, 99] width 0 height 0
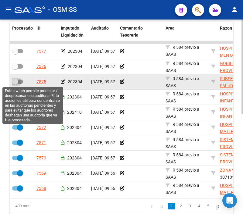
click at [19, 81] on span at bounding box center [17, 81] width 11 height 4
click at [15, 84] on input "checkbox" at bounding box center [15, 84] width 0 height 0
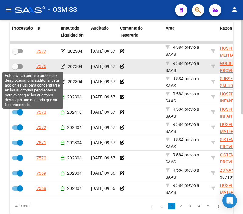
click at [20, 68] on label at bounding box center [17, 66] width 11 height 7
click at [15, 68] on input "checkbox" at bounding box center [15, 68] width 0 height 0
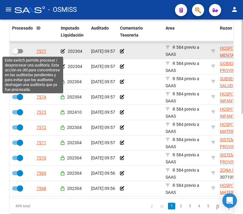
click at [19, 52] on span at bounding box center [17, 51] width 11 height 4
click at [15, 53] on input "checkbox" at bounding box center [15, 53] width 0 height 0
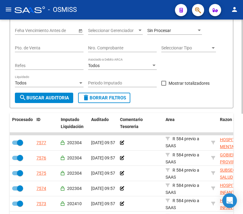
scroll to position [71, 0]
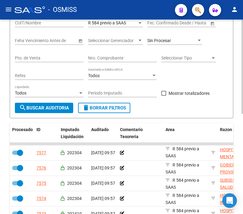
click at [65, 111] on button "search Buscar Auditoria" at bounding box center [44, 108] width 58 height 10
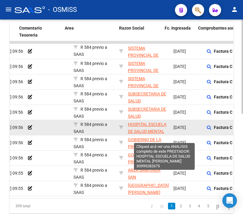
scroll to position [0, 123]
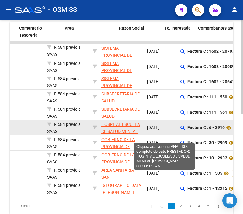
drag, startPoint x: 142, startPoint y: 124, endPoint x: 161, endPoint y: 125, distance: 19.8
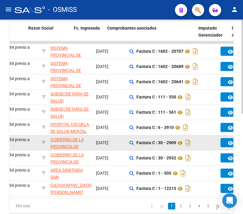
scroll to position [0, 198]
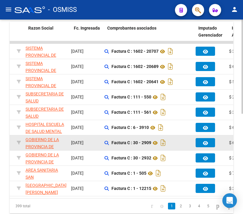
drag, startPoint x: 132, startPoint y: 150, endPoint x: 150, endPoint y: 150, distance: 18.3
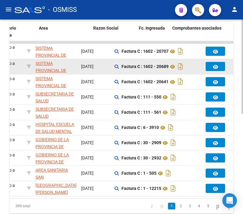
scroll to position [0, 30]
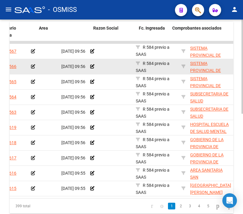
drag, startPoint x: 175, startPoint y: 60, endPoint x: 145, endPoint y: 62, distance: 30.8
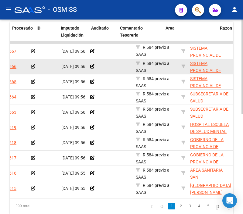
scroll to position [0, 0]
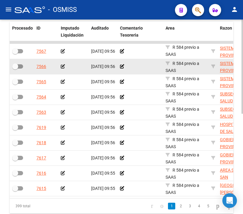
click at [152, 68] on div at bounding box center [140, 66] width 41 height 7
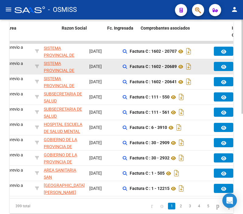
drag, startPoint x: 152, startPoint y: 68, endPoint x: 177, endPoint y: 67, distance: 25.0
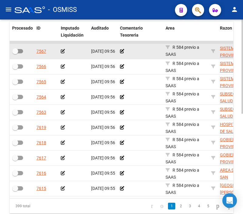
click at [62, 51] on icon at bounding box center [63, 51] width 4 height 4
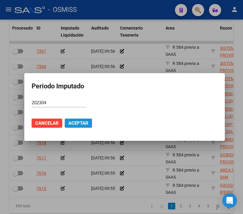
click at [71, 122] on span "Aceptar" at bounding box center [78, 122] width 20 height 5
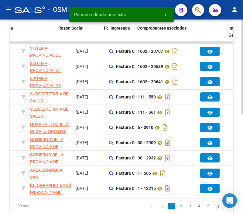
scroll to position [0, 133]
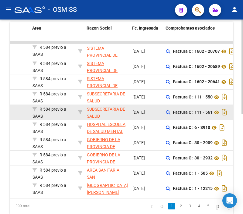
click at [182, 119] on datatable-body-cell "Factura C : 111 - 561" at bounding box center [209, 112] width 91 height 15
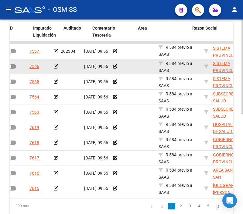
scroll to position [0, 0]
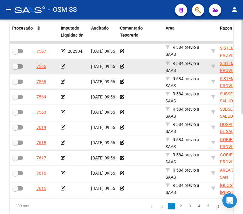
drag, startPoint x: 181, startPoint y: 64, endPoint x: 154, endPoint y: 65, distance: 26.8
click at [62, 65] on icon at bounding box center [63, 66] width 4 height 4
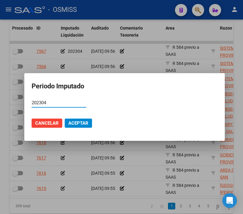
click at [80, 119] on button "Aceptar" at bounding box center [78, 122] width 27 height 9
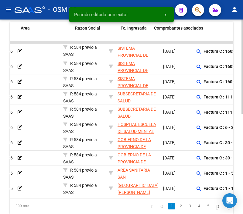
scroll to position [0, 247]
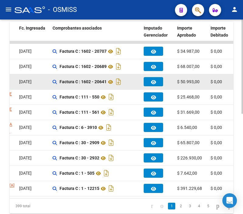
click at [125, 81] on div "Factura C : 1602 - 20641" at bounding box center [96, 82] width 86 height 10
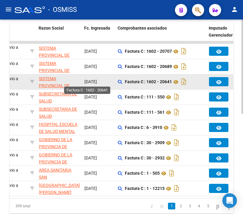
drag, startPoint x: 125, startPoint y: 81, endPoint x: 110, endPoint y: 80, distance: 15.5
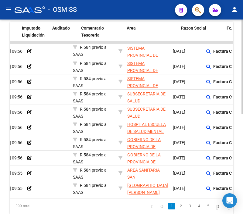
scroll to position [0, 30]
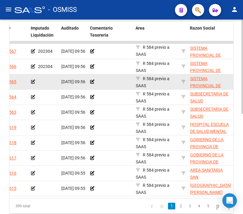
click at [31, 81] on icon at bounding box center [33, 81] width 4 height 4
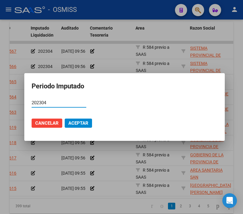
click at [74, 126] on button "Aceptar" at bounding box center [78, 122] width 27 height 9
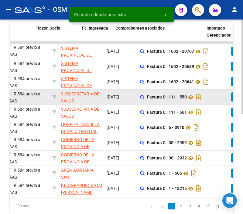
scroll to position [0, 198]
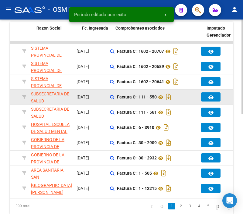
drag, startPoint x: 106, startPoint y: 101, endPoint x: 128, endPoint y: 96, distance: 23.0
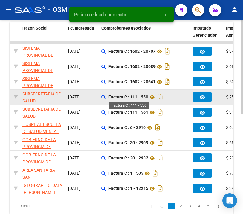
click at [142, 96] on strong "Factura C : 111 - 550" at bounding box center [129, 97] width 40 height 5
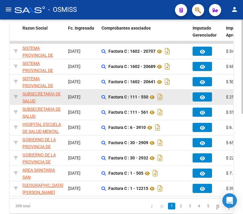
copy strong "550"
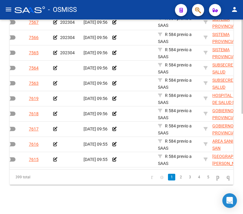
scroll to position [0, 0]
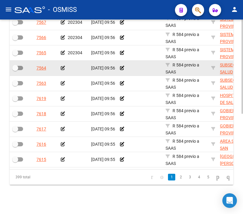
click at [61, 66] on icon at bounding box center [63, 68] width 4 height 4
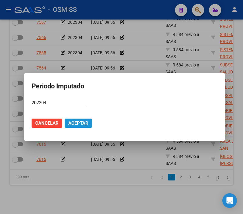
click at [88, 126] on button "Aceptar" at bounding box center [78, 122] width 27 height 9
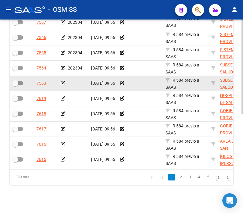
click at [63, 81] on icon at bounding box center [63, 83] width 4 height 4
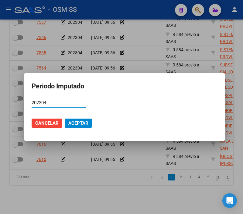
click at [83, 127] on button "Aceptar" at bounding box center [78, 122] width 27 height 9
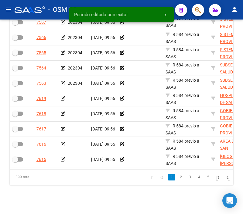
scroll to position [205, 0]
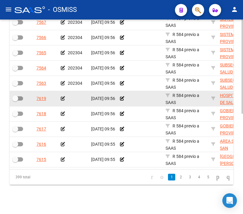
click at [61, 96] on icon at bounding box center [63, 98] width 4 height 4
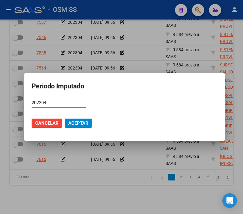
type input "202304"
click at [84, 124] on span "Aceptar" at bounding box center [78, 122] width 20 height 5
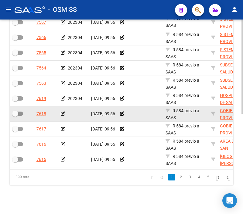
click at [62, 111] on icon at bounding box center [63, 113] width 4 height 4
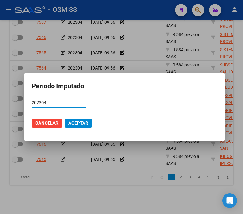
type input "202304"
click at [78, 125] on span "Aceptar" at bounding box center [78, 122] width 20 height 5
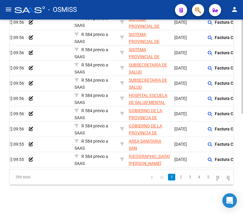
scroll to position [0, 41]
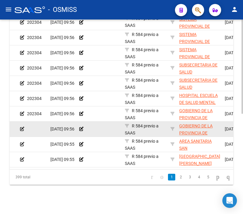
click at [22, 127] on icon at bounding box center [22, 129] width 4 height 4
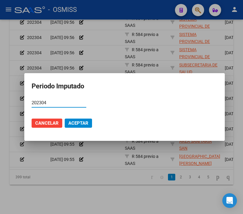
type input "202304"
click at [83, 122] on span "Aceptar" at bounding box center [78, 122] width 20 height 5
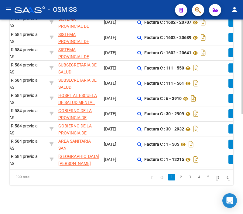
scroll to position [0, 0]
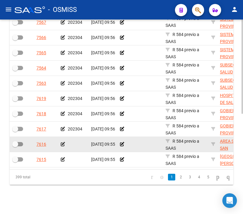
click at [62, 142] on icon at bounding box center [63, 144] width 4 height 4
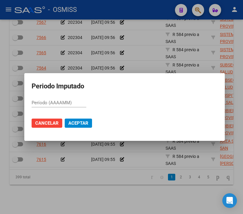
click at [55, 107] on div "Período (AAAAMM)" at bounding box center [59, 102] width 55 height 9
click at [55, 105] on div "Período (AAAAMM)" at bounding box center [59, 102] width 55 height 9
type input "2022"
drag, startPoint x: 107, startPoint y: 201, endPoint x: 96, endPoint y: 199, distance: 11.8
click at [107, 201] on div at bounding box center [121, 107] width 243 height 214
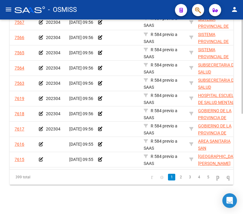
scroll to position [0, 26]
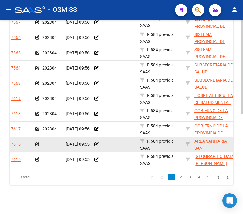
click at [37, 142] on icon at bounding box center [37, 144] width 4 height 4
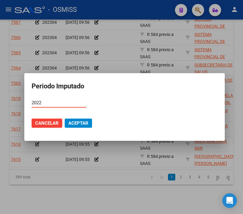
click at [81, 103] on input "2022" at bounding box center [59, 102] width 55 height 5
type input "202304"
click at [88, 121] on span "Aceptar" at bounding box center [78, 122] width 20 height 5
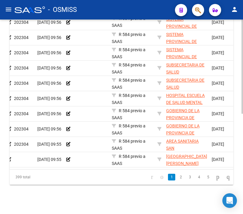
scroll to position [0, 0]
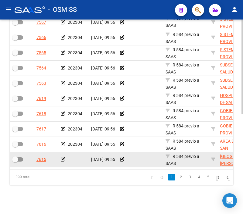
click at [64, 157] on icon at bounding box center [63, 159] width 4 height 4
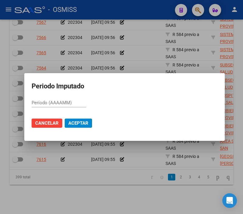
click at [42, 102] on input "Período (AAAAMM)" at bounding box center [59, 102] width 55 height 5
type input "202304"
click at [73, 121] on span "Aceptar" at bounding box center [78, 122] width 20 height 5
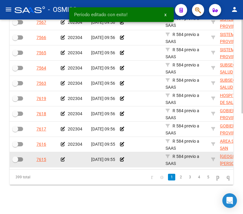
scroll to position [205, 0]
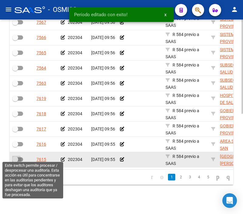
click at [19, 157] on span at bounding box center [17, 159] width 11 height 4
click at [15, 161] on input "checkbox" at bounding box center [15, 161] width 0 height 0
checkbox input "true"
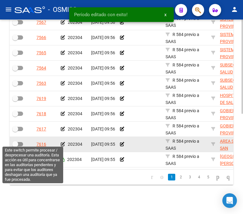
click at [14, 141] on span at bounding box center [15, 144] width 6 height 6
click at [15, 146] on input "checkbox" at bounding box center [15, 146] width 0 height 0
checkbox input "true"
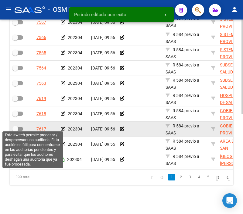
click at [19, 127] on span at bounding box center [17, 129] width 11 height 4
click at [15, 131] on input "checkbox" at bounding box center [15, 131] width 0 height 0
checkbox input "true"
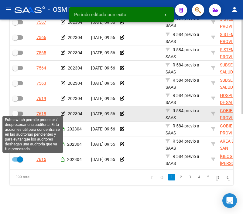
click at [16, 111] on span at bounding box center [15, 113] width 6 height 6
click at [15, 116] on input "checkbox" at bounding box center [15, 116] width 0 height 0
checkbox input "true"
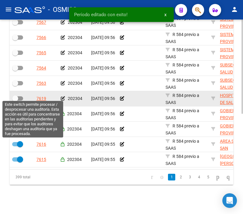
click at [19, 96] on span at bounding box center [17, 98] width 11 height 4
click at [15, 100] on input "checkbox" at bounding box center [15, 100] width 0 height 0
checkbox input "true"
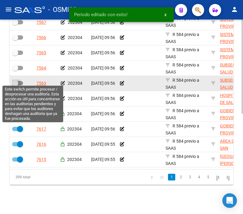
click at [23, 81] on span at bounding box center [17, 83] width 11 height 4
click at [15, 85] on input "checkbox" at bounding box center [15, 85] width 0 height 0
checkbox input "true"
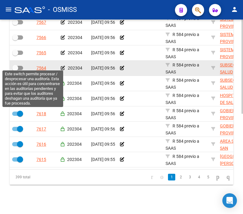
click at [13, 65] on span at bounding box center [15, 68] width 6 height 6
click at [15, 70] on input "checkbox" at bounding box center [15, 70] width 0 height 0
checkbox input "true"
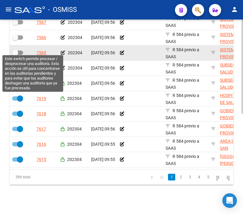
click at [20, 51] on span at bounding box center [17, 53] width 11 height 4
click at [15, 55] on input "checkbox" at bounding box center [15, 55] width 0 height 0
checkbox input "true"
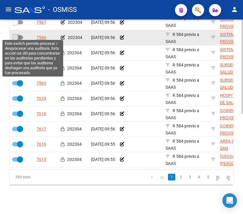
click at [20, 35] on span at bounding box center [17, 37] width 11 height 4
click at [15, 40] on input "checkbox" at bounding box center [15, 40] width 0 height 0
checkbox input "true"
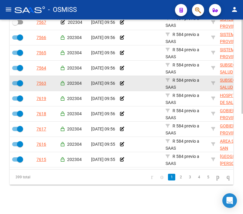
scroll to position [171, 0]
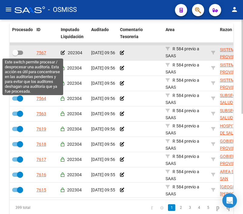
click at [23, 51] on span at bounding box center [17, 53] width 11 height 4
click at [15, 55] on input "checkbox" at bounding box center [15, 55] width 0 height 0
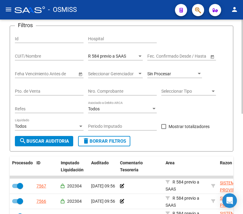
scroll to position [36, 0]
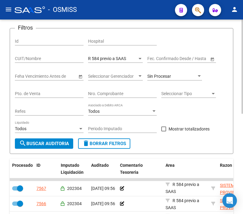
click at [49, 142] on span "search Buscar Auditoria" at bounding box center [44, 143] width 50 height 5
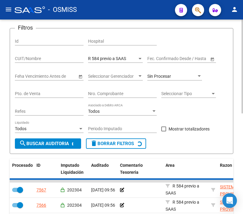
checkbox input "false"
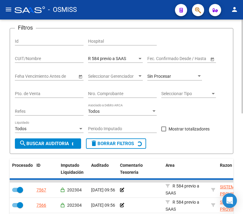
checkbox input "false"
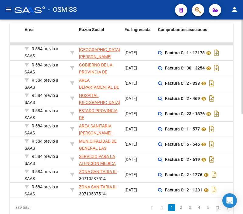
scroll to position [0, 146]
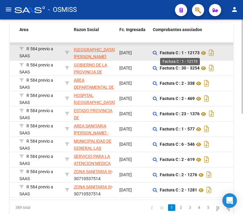
click at [185, 52] on strong "Factura C : 1 - 12173" at bounding box center [180, 53] width 40 height 5
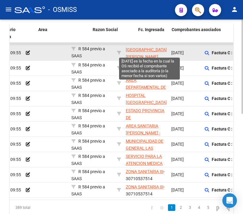
scroll to position [0, 0]
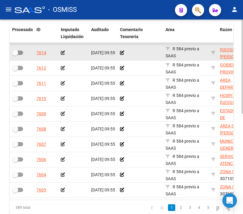
drag, startPoint x: 185, startPoint y: 52, endPoint x: 137, endPoint y: 54, distance: 47.8
click at [62, 53] on icon at bounding box center [63, 53] width 4 height 4
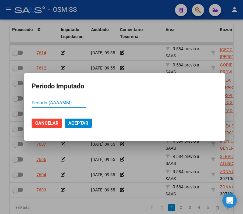
click at [47, 101] on input "Período (AAAAMM)" at bounding box center [59, 102] width 55 height 5
type input "202304"
click at [88, 125] on span "Aceptar" at bounding box center [78, 122] width 20 height 5
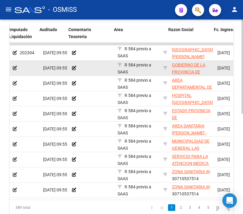
scroll to position [0, 56]
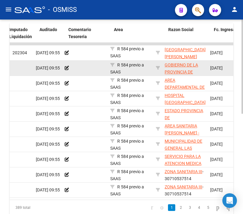
drag, startPoint x: 141, startPoint y: 68, endPoint x: 151, endPoint y: 67, distance: 9.5
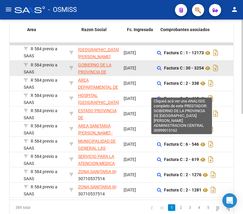
drag, startPoint x: 151, startPoint y: 67, endPoint x: 169, endPoint y: 67, distance: 18.0
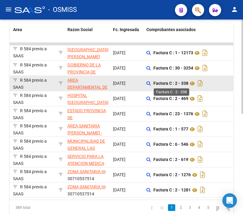
click at [166, 83] on strong "Factura C : 2 - 338" at bounding box center [171, 83] width 35 height 5
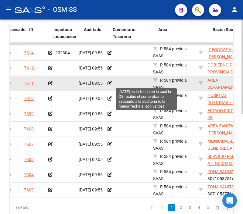
scroll to position [0, 0]
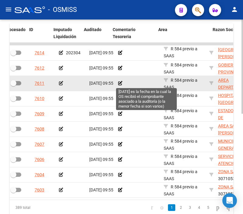
drag, startPoint x: 166, startPoint y: 83, endPoint x: 152, endPoint y: 81, distance: 14.2
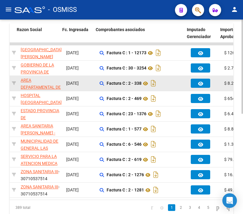
drag, startPoint x: 152, startPoint y: 81, endPoint x: 177, endPoint y: 78, distance: 25.1
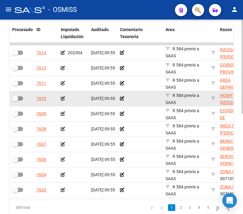
drag, startPoint x: 144, startPoint y: 86, endPoint x: 75, endPoint y: 91, distance: 68.9
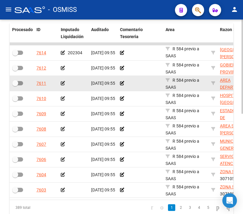
click at [61, 84] on icon at bounding box center [63, 83] width 4 height 4
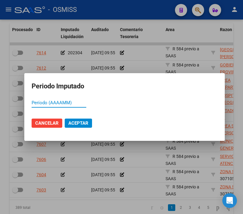
click at [72, 102] on input "Período (AAAAMM)" at bounding box center [59, 102] width 55 height 5
type input "202304"
click at [82, 120] on button "Aceptar" at bounding box center [78, 122] width 27 height 9
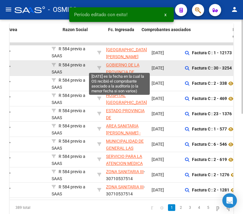
scroll to position [0, 179]
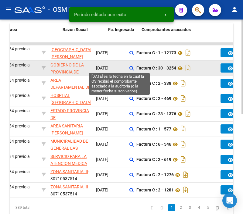
drag, startPoint x: 80, startPoint y: 72, endPoint x: 110, endPoint y: 69, distance: 30.0
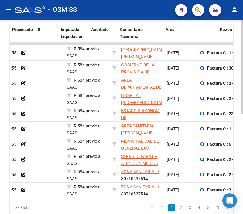
scroll to position [0, 0]
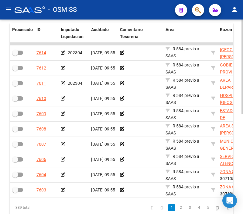
drag, startPoint x: 49, startPoint y: 79, endPoint x: 1, endPoint y: 74, distance: 48.1
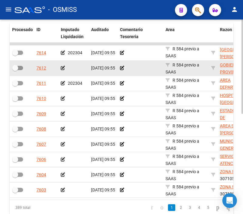
click at [65, 68] on div at bounding box center [74, 68] width 26 height 7
click at [63, 68] on icon at bounding box center [63, 68] width 4 height 4
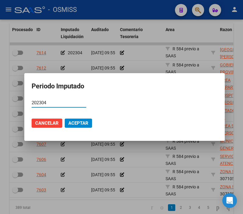
type input "202304"
click at [83, 123] on span "Aceptar" at bounding box center [78, 122] width 20 height 5
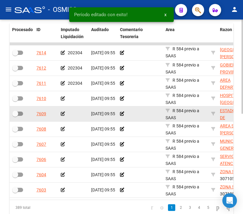
scroll to position [205, 0]
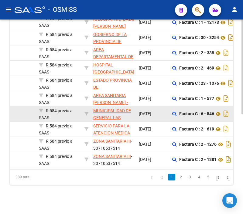
drag, startPoint x: 66, startPoint y: 116, endPoint x: 80, endPoint y: 111, distance: 14.6
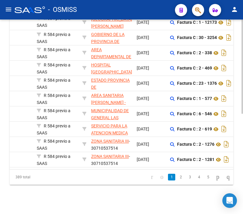
scroll to position [0, 0]
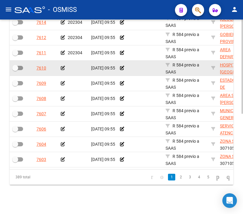
click at [64, 66] on icon at bounding box center [63, 68] width 4 height 4
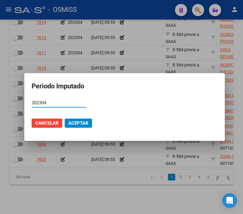
type input "202304"
click at [83, 119] on button "Aceptar" at bounding box center [78, 122] width 27 height 9
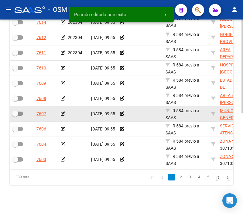
scroll to position [205, 0]
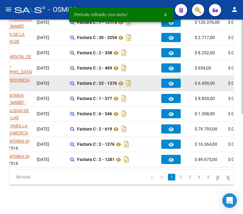
drag, startPoint x: 65, startPoint y: 84, endPoint x: 92, endPoint y: 80, distance: 27.0
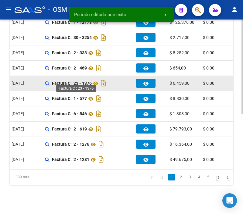
click at [90, 81] on strong "Factura C : 23 - 1376" at bounding box center [72, 83] width 40 height 5
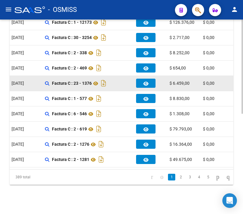
copy strong "1376"
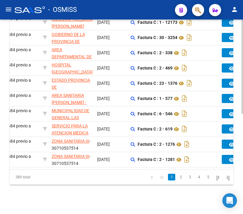
scroll to position [0, 0]
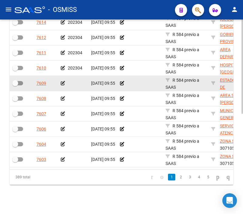
click at [63, 81] on icon at bounding box center [63, 83] width 4 height 4
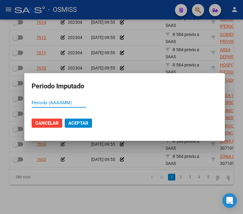
click at [114, 177] on div at bounding box center [121, 107] width 243 height 214
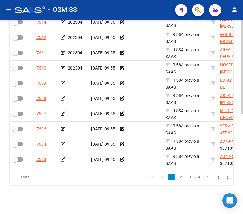
click at [53, 170] on div "Procesado ID Imputado Liquidación Auditado Comentario Tesoreria Area Razon Soci…" at bounding box center [122, 89] width 224 height 192
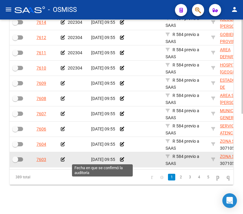
drag, startPoint x: 60, startPoint y: 160, endPoint x: 98, endPoint y: 152, distance: 39.0
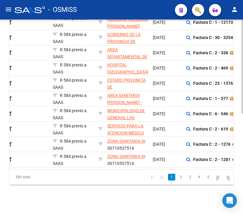
scroll to position [0, 118]
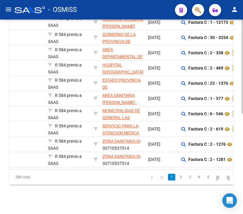
click at [144, 204] on div "TESORERIA -> Auditorías Confirmadas cloud_download Exportar CSV Descarga Masiva…" at bounding box center [121, 16] width 243 height 396
click at [144, 184] on div "389 total 1 2 3 4 5" at bounding box center [122, 176] width 224 height 15
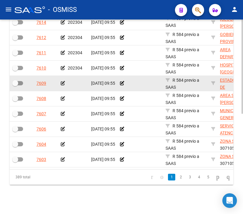
click at [62, 81] on icon at bounding box center [63, 83] width 4 height 4
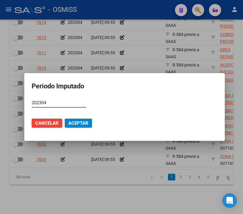
type input "202304"
click at [86, 123] on span "Aceptar" at bounding box center [78, 122] width 20 height 5
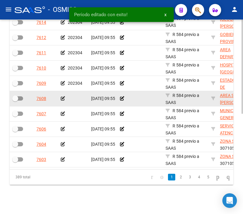
scroll to position [205, 0]
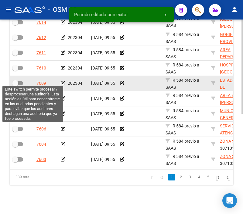
click at [19, 81] on span at bounding box center [17, 83] width 11 height 4
click at [15, 85] on input "checkbox" at bounding box center [15, 85] width 0 height 0
checkbox input "true"
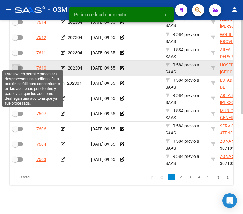
click at [18, 65] on span at bounding box center [15, 68] width 6 height 6
click at [15, 70] on input "checkbox" at bounding box center [15, 70] width 0 height 0
checkbox input "true"
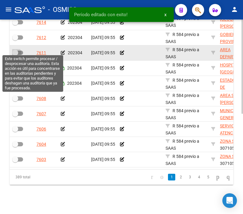
click at [20, 51] on span at bounding box center [17, 53] width 11 height 4
click at [15, 55] on input "checkbox" at bounding box center [15, 55] width 0 height 0
checkbox input "true"
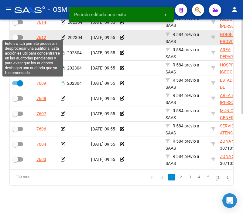
click at [19, 35] on span at bounding box center [17, 37] width 11 height 4
click at [15, 40] on input "checkbox" at bounding box center [15, 40] width 0 height 0
checkbox input "true"
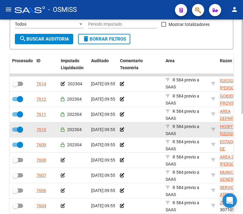
scroll to position [137, 0]
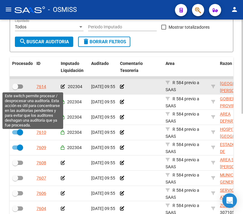
click at [18, 85] on span at bounding box center [15, 86] width 6 height 6
click at [15, 89] on input "checkbox" at bounding box center [15, 89] width 0 height 0
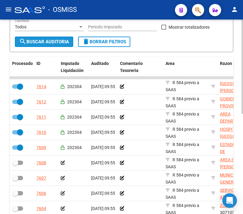
click at [41, 42] on span "search Buscar Auditoria" at bounding box center [44, 41] width 50 height 5
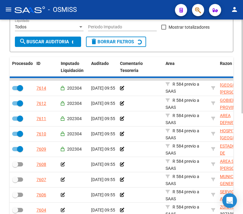
checkbox input "false"
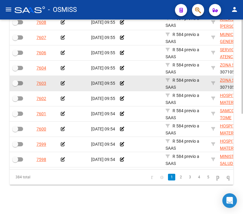
scroll to position [206, 0]
